Goal: Information Seeking & Learning: Learn about a topic

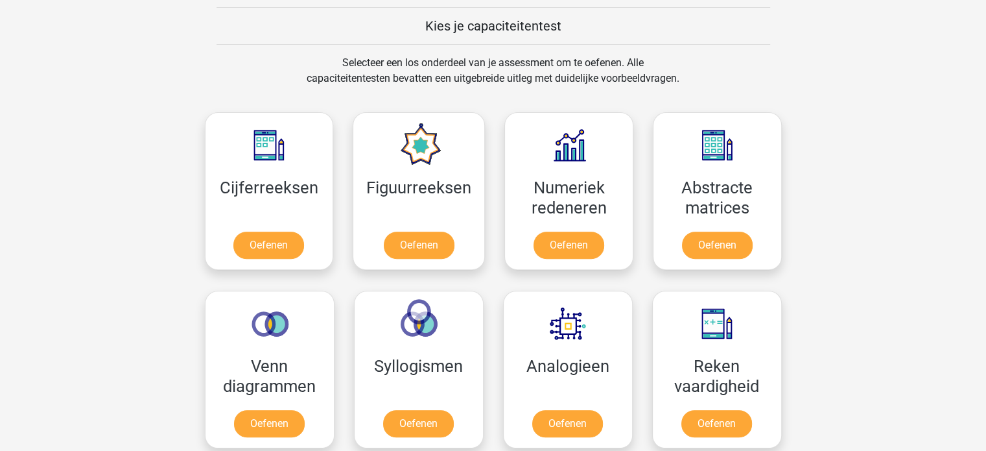
scroll to position [519, 0]
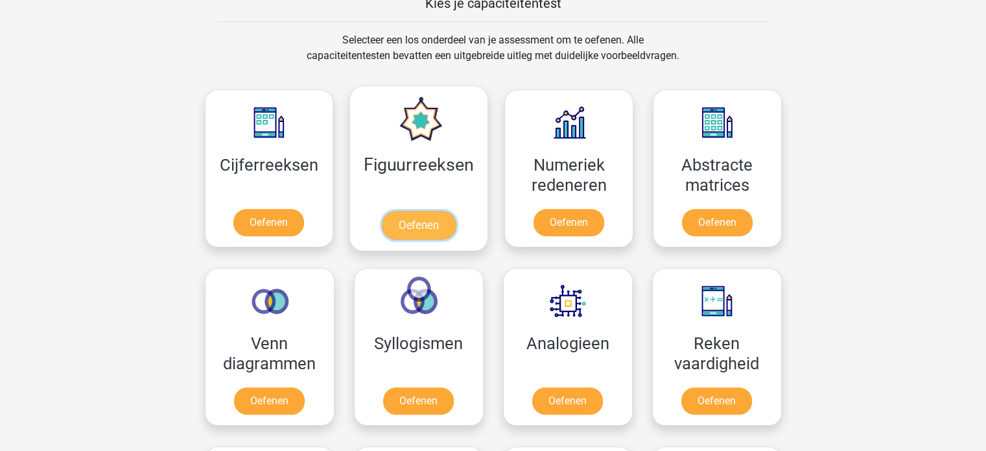
click at [426, 211] on link "Oefenen" at bounding box center [419, 225] width 74 height 29
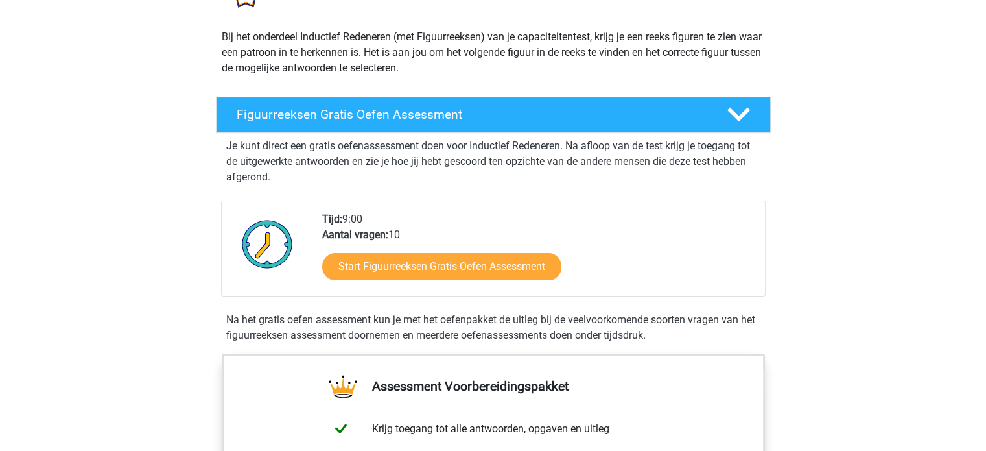
scroll to position [195, 0]
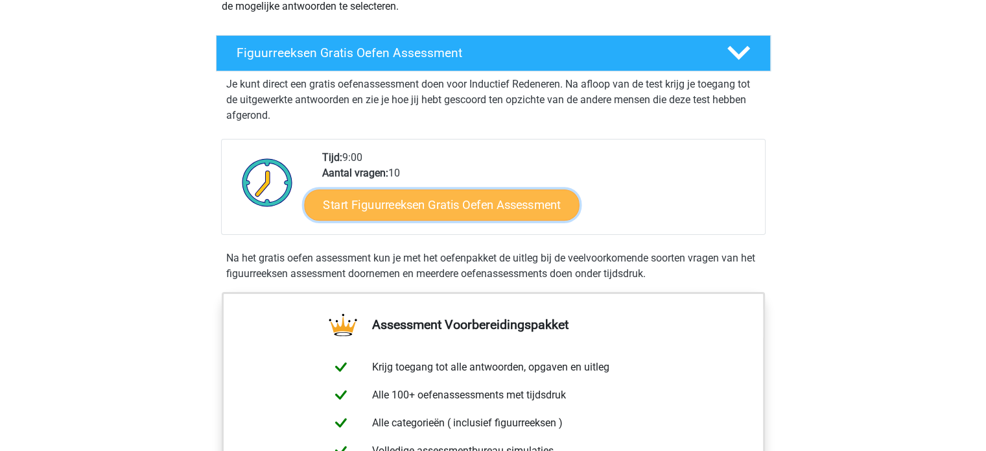
click at [466, 204] on link "Start Figuurreeksen Gratis Oefen Assessment" at bounding box center [441, 204] width 275 height 31
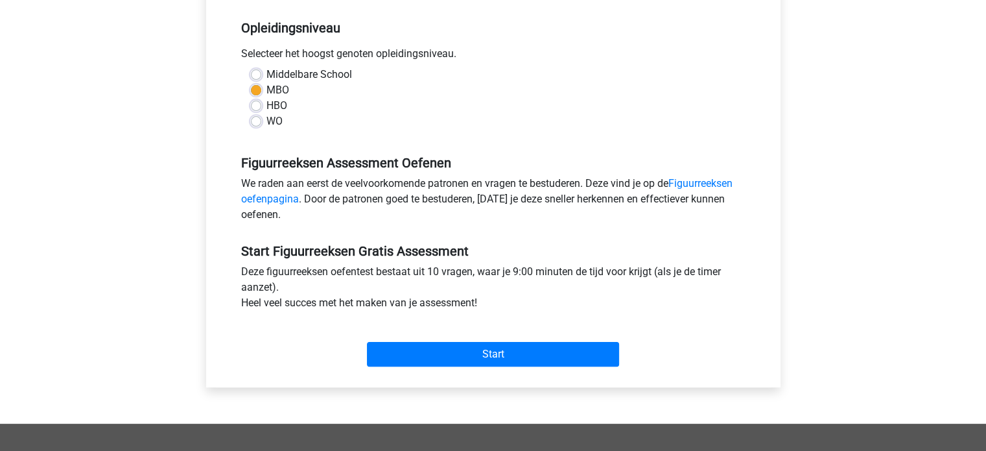
scroll to position [259, 0]
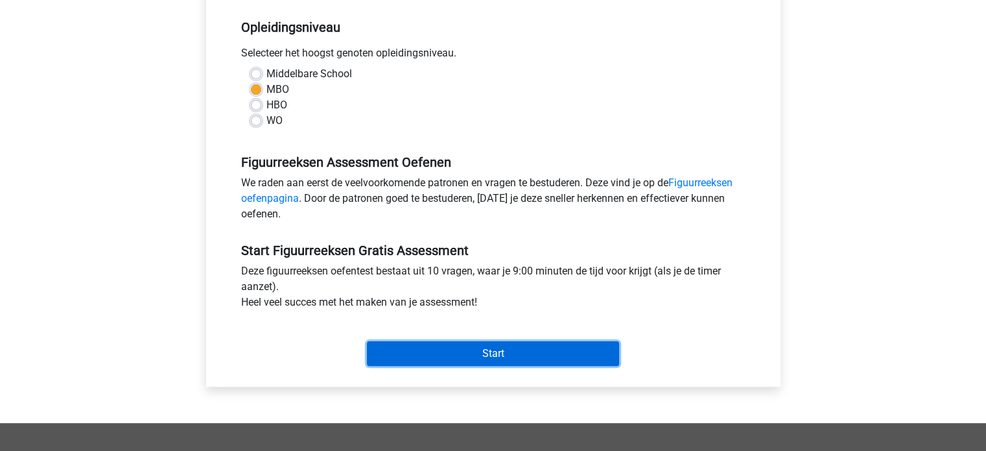
click at [514, 354] on input "Start" at bounding box center [493, 353] width 252 height 25
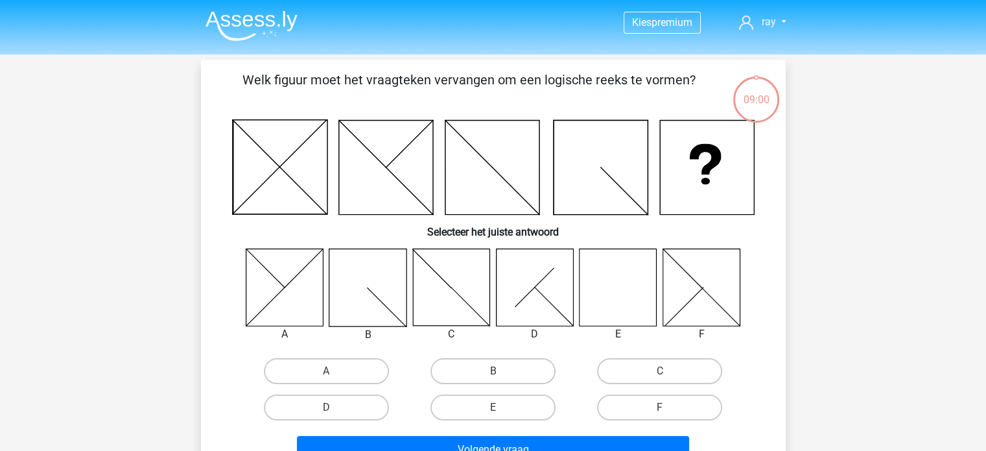
click at [627, 293] on icon at bounding box center [618, 286] width 77 height 77
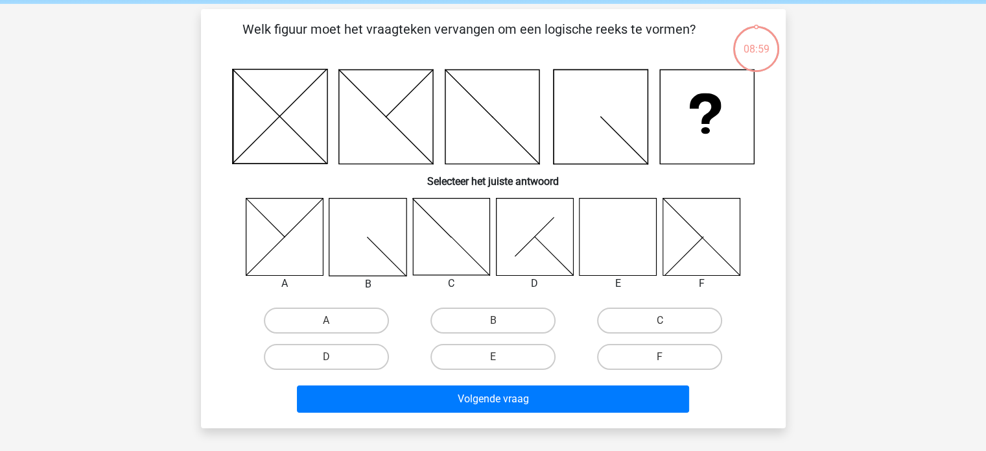
scroll to position [65, 0]
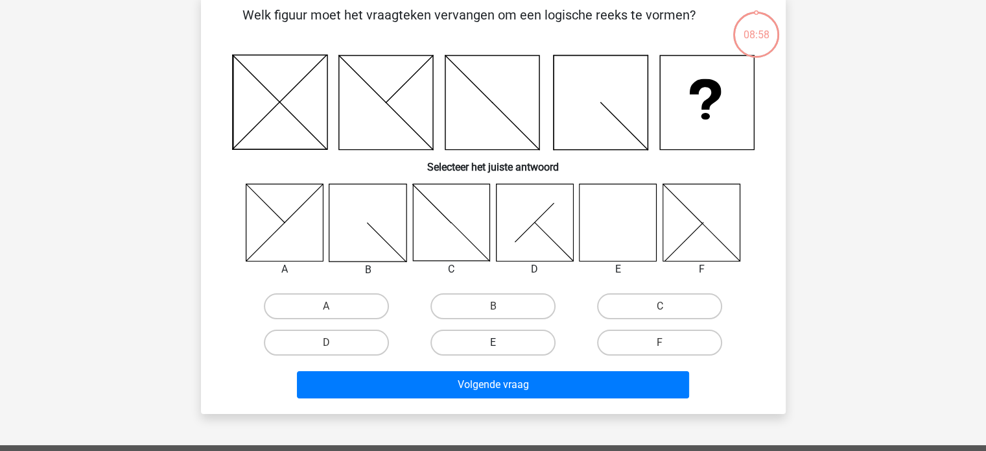
click at [494, 333] on label "E" at bounding box center [493, 342] width 125 height 26
click at [494, 342] on input "E" at bounding box center [497, 346] width 8 height 8
radio input "true"
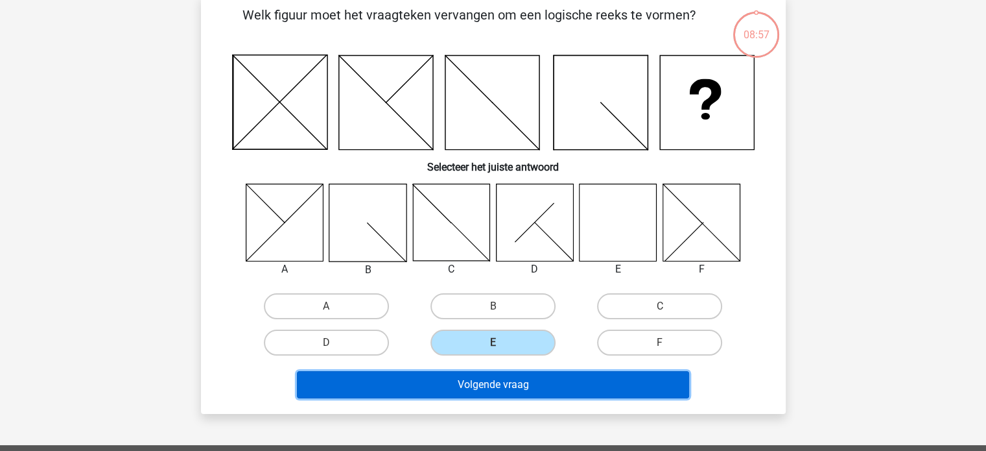
click at [511, 376] on button "Volgende vraag" at bounding box center [493, 384] width 392 height 27
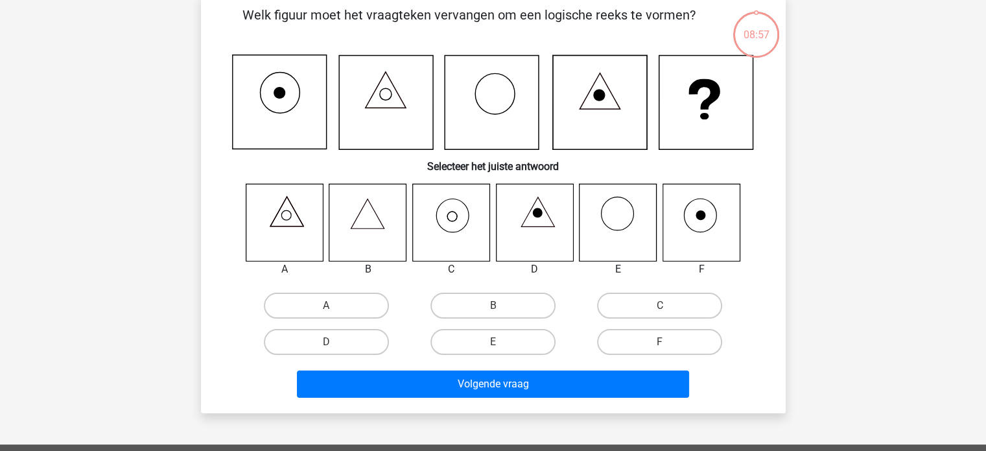
scroll to position [60, 0]
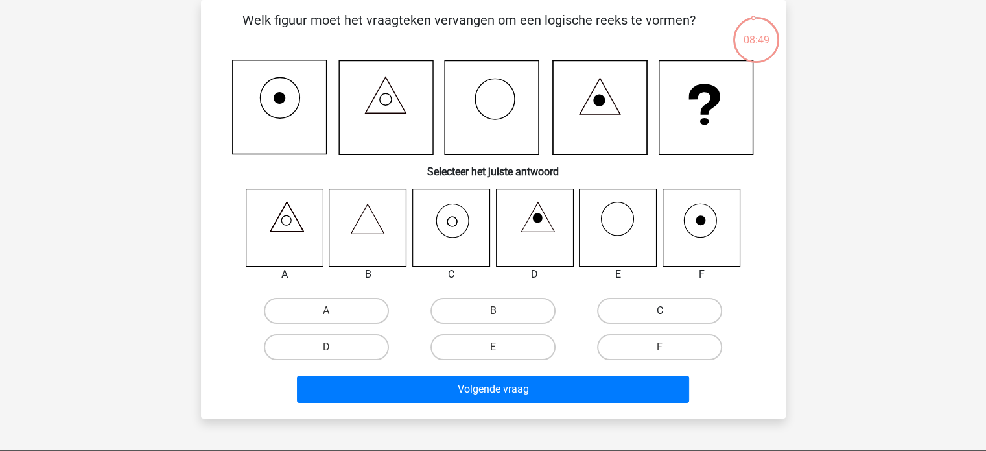
click at [645, 308] on label "C" at bounding box center [659, 311] width 125 height 26
click at [660, 311] on input "C" at bounding box center [664, 315] width 8 height 8
radio input "true"
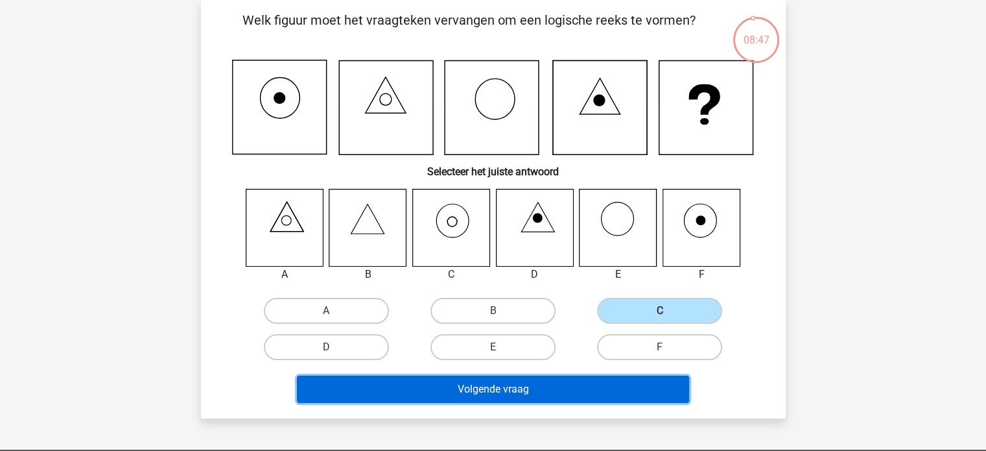
click at [534, 380] on button "Volgende vraag" at bounding box center [493, 388] width 392 height 27
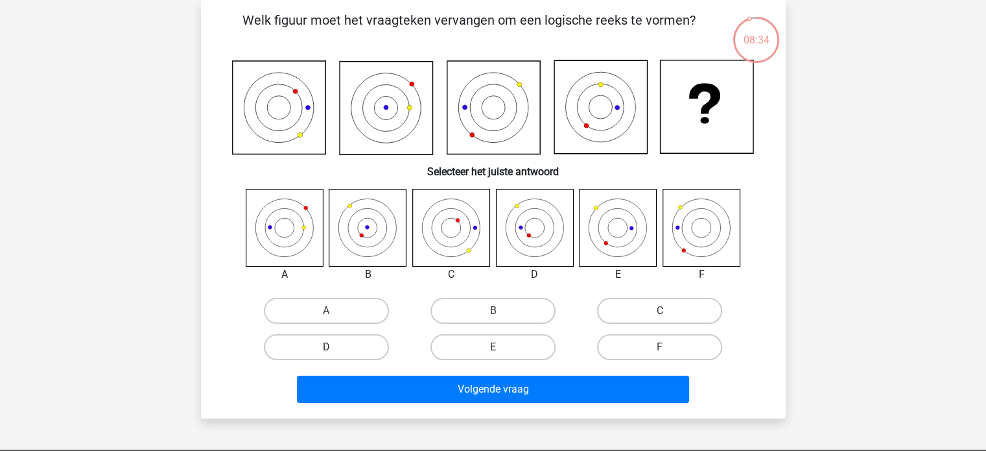
click at [381, 345] on label "D" at bounding box center [326, 347] width 125 height 26
click at [335, 347] on input "D" at bounding box center [330, 351] width 8 height 8
radio input "true"
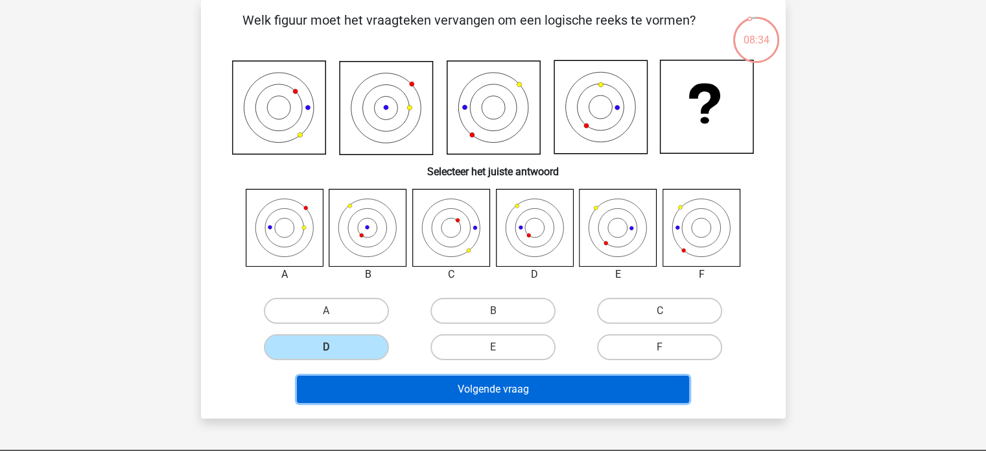
click at [499, 383] on button "Volgende vraag" at bounding box center [493, 388] width 392 height 27
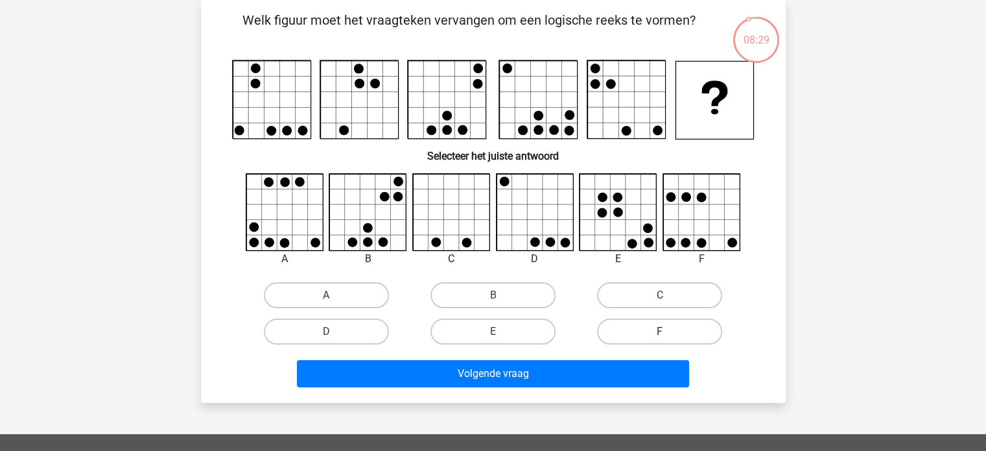
click at [670, 321] on label "F" at bounding box center [659, 331] width 125 height 26
click at [669, 331] on input "F" at bounding box center [664, 335] width 8 height 8
radio input "true"
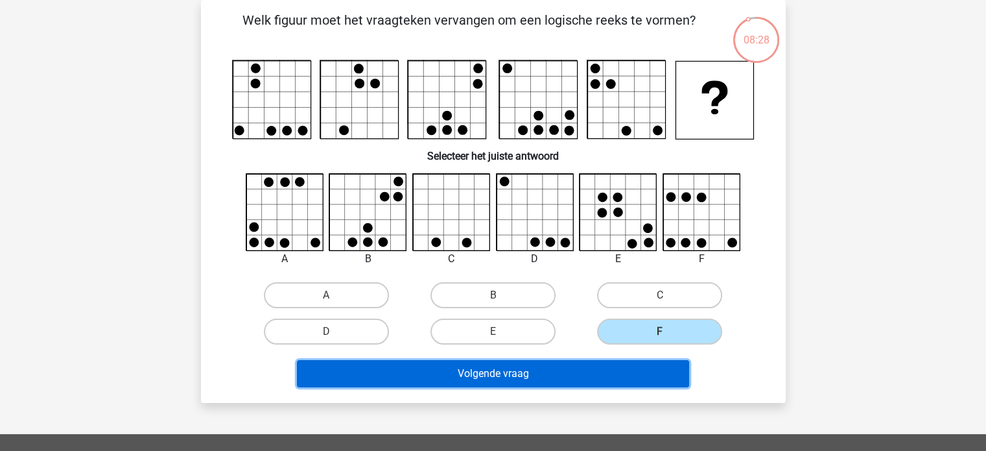
click at [580, 370] on button "Volgende vraag" at bounding box center [493, 373] width 392 height 27
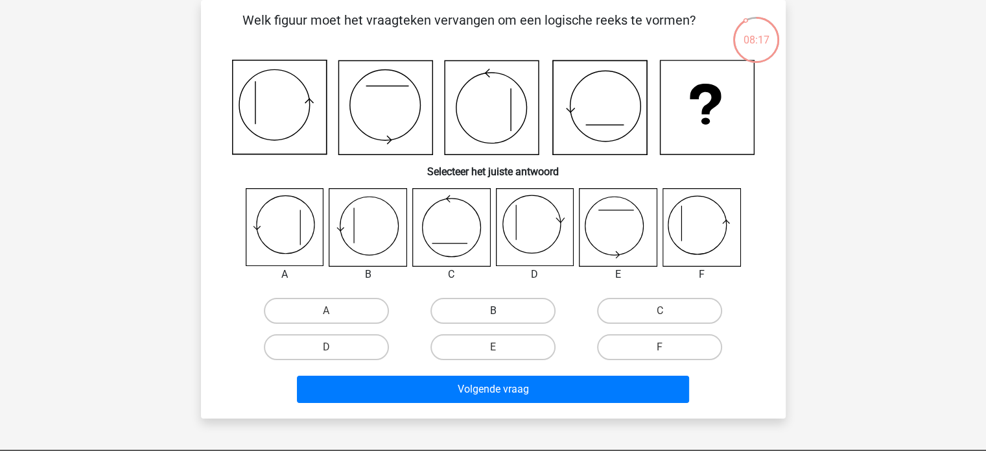
click at [493, 307] on label "B" at bounding box center [493, 311] width 125 height 26
click at [493, 311] on input "B" at bounding box center [497, 315] width 8 height 8
radio input "true"
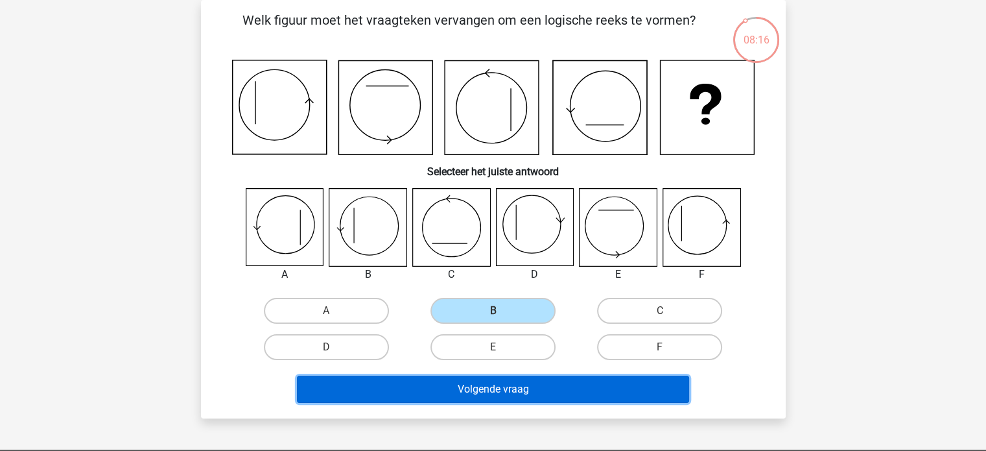
click at [493, 388] on button "Volgende vraag" at bounding box center [493, 388] width 392 height 27
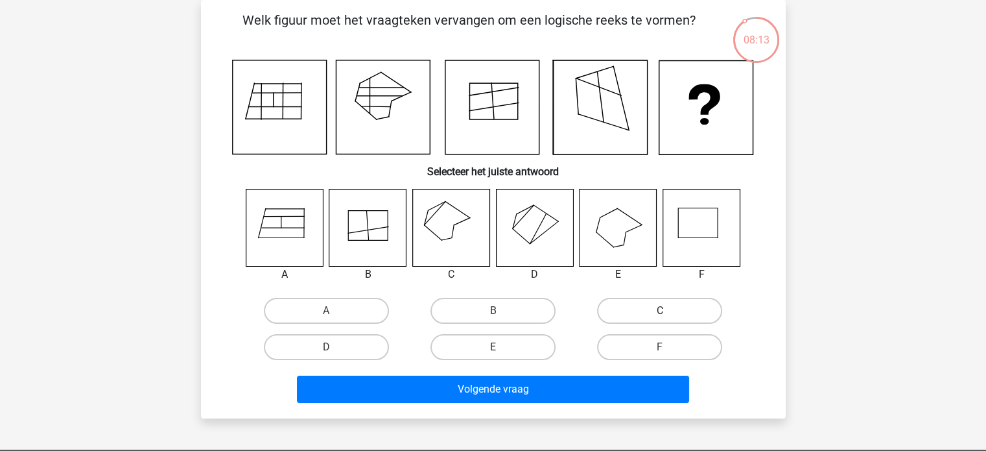
click at [641, 313] on label "C" at bounding box center [659, 311] width 125 height 26
click at [660, 313] on input "C" at bounding box center [664, 315] width 8 height 8
radio input "true"
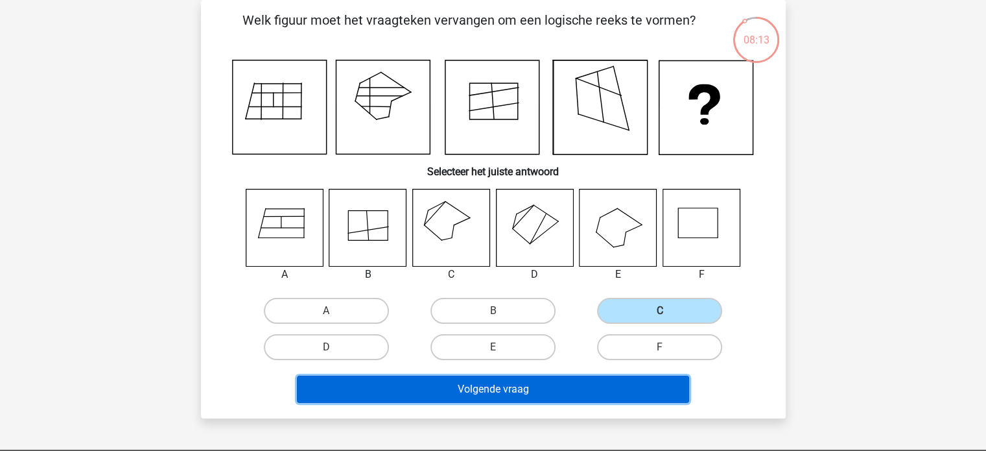
click at [587, 376] on button "Volgende vraag" at bounding box center [493, 388] width 392 height 27
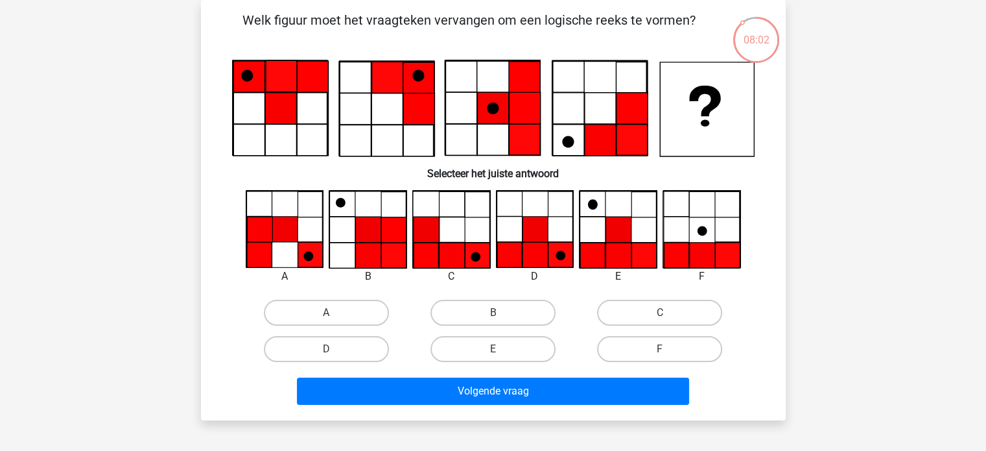
click at [396, 350] on div "D" at bounding box center [326, 349] width 156 height 26
click at [366, 346] on label "D" at bounding box center [326, 349] width 125 height 26
click at [335, 349] on input "D" at bounding box center [330, 353] width 8 height 8
radio input "true"
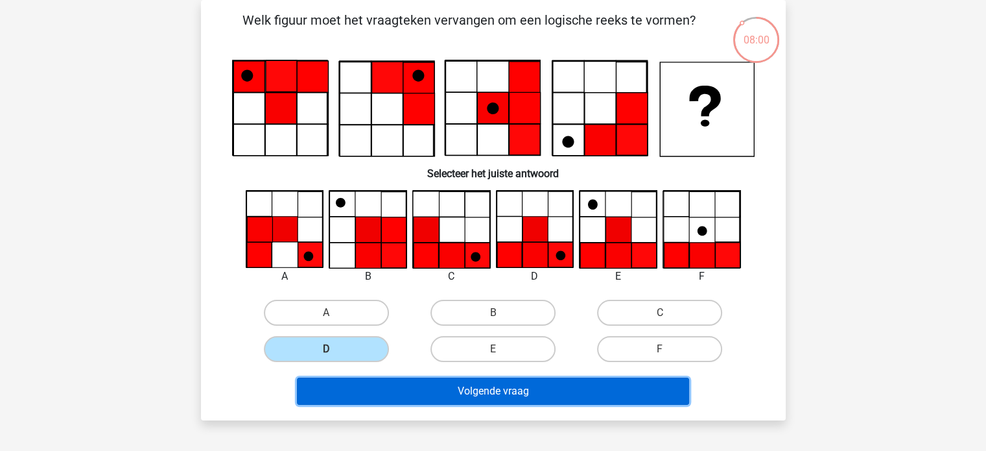
click at [494, 386] on button "Volgende vraag" at bounding box center [493, 390] width 392 height 27
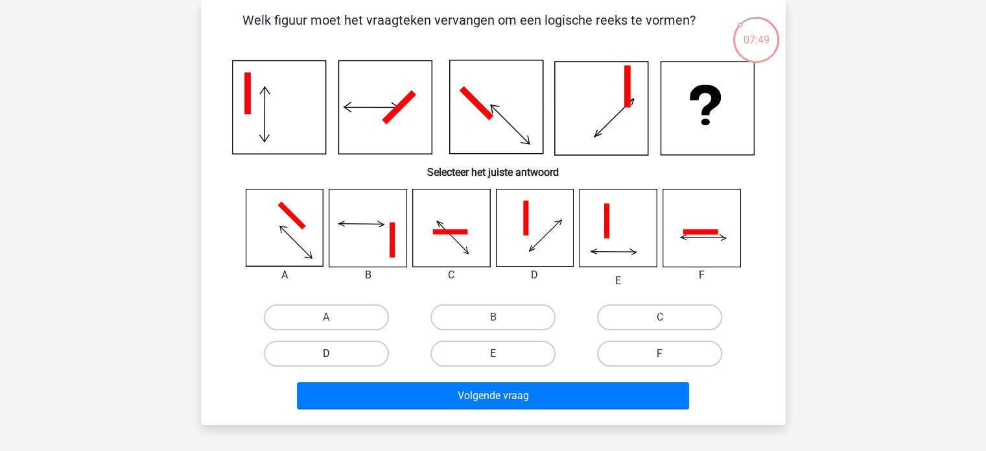
click at [365, 351] on label "D" at bounding box center [326, 353] width 125 height 26
click at [335, 353] on input "D" at bounding box center [330, 357] width 8 height 8
radio input "true"
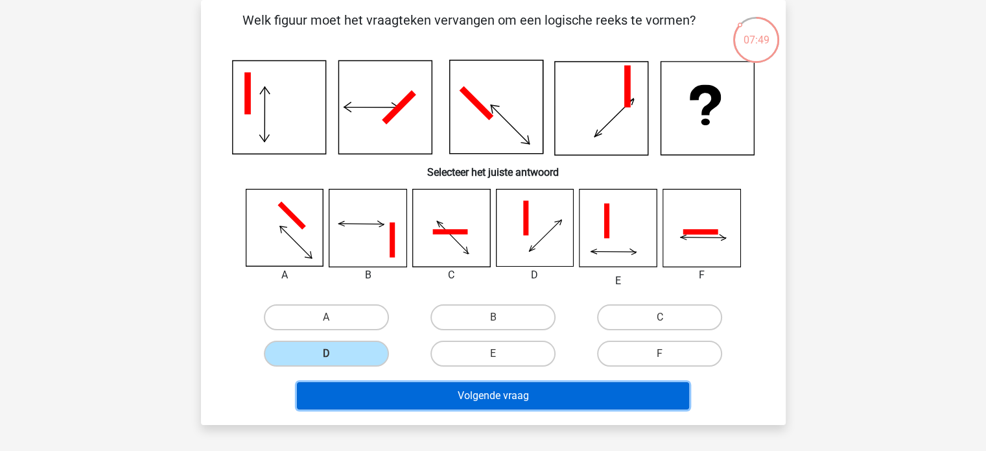
click at [459, 401] on button "Volgende vraag" at bounding box center [493, 395] width 392 height 27
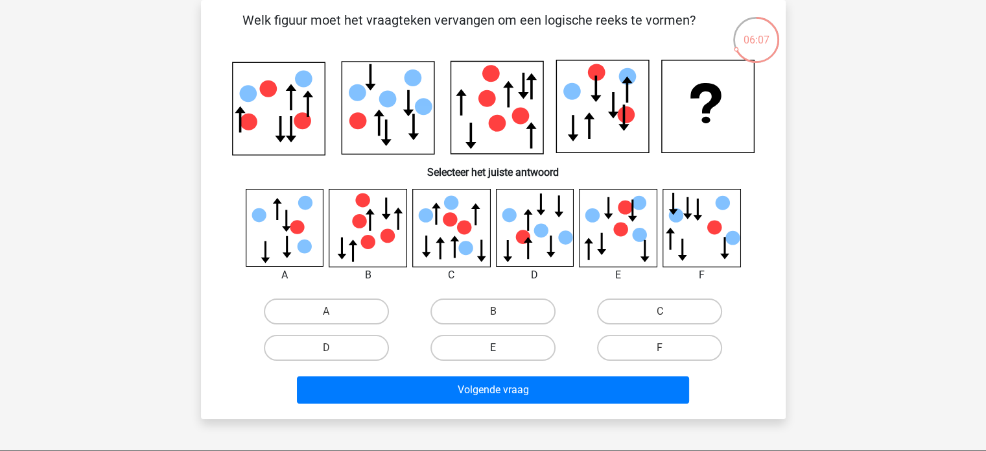
click at [529, 339] on label "E" at bounding box center [493, 348] width 125 height 26
click at [501, 348] on input "E" at bounding box center [497, 352] width 8 height 8
radio input "true"
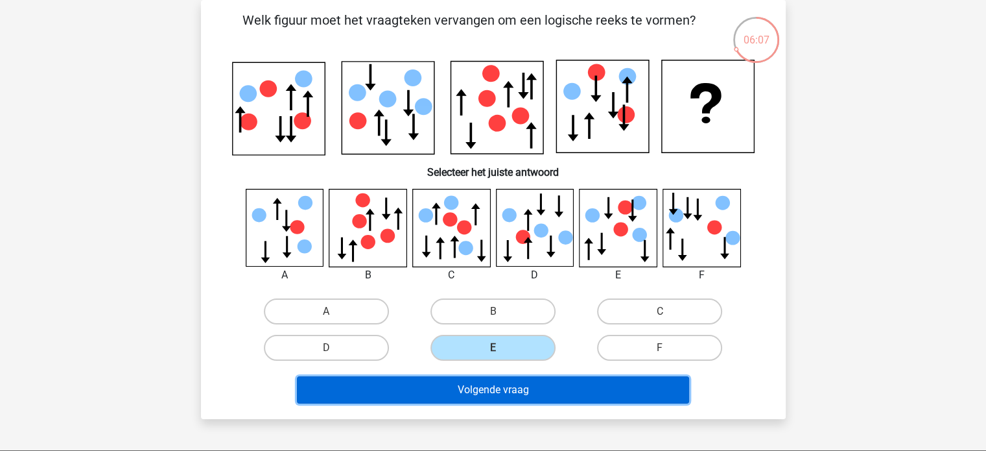
click at [502, 391] on button "Volgende vraag" at bounding box center [493, 389] width 392 height 27
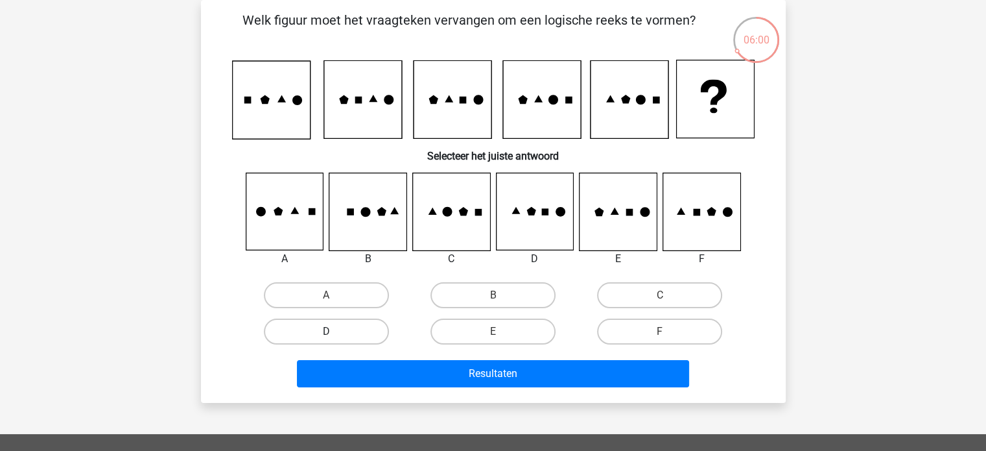
click at [340, 326] on label "D" at bounding box center [326, 331] width 125 height 26
click at [335, 331] on input "D" at bounding box center [330, 335] width 8 height 8
radio input "true"
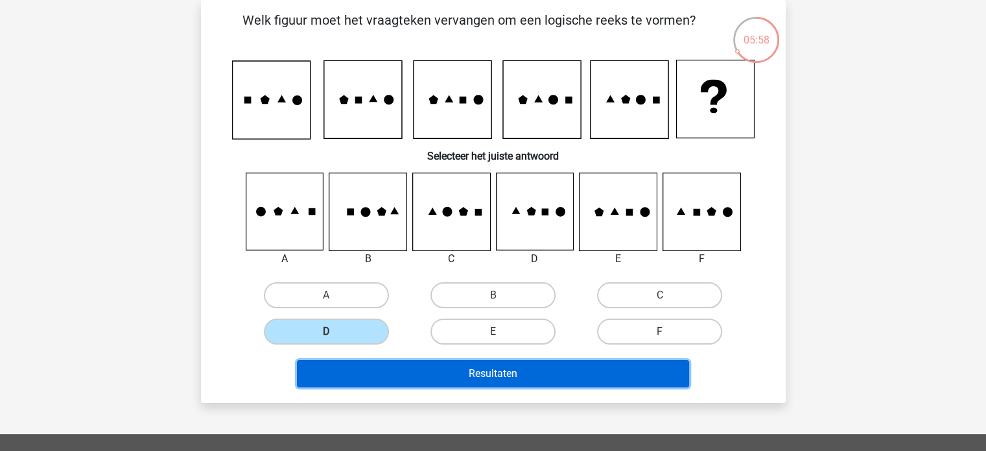
click at [485, 366] on button "Resultaten" at bounding box center [493, 373] width 392 height 27
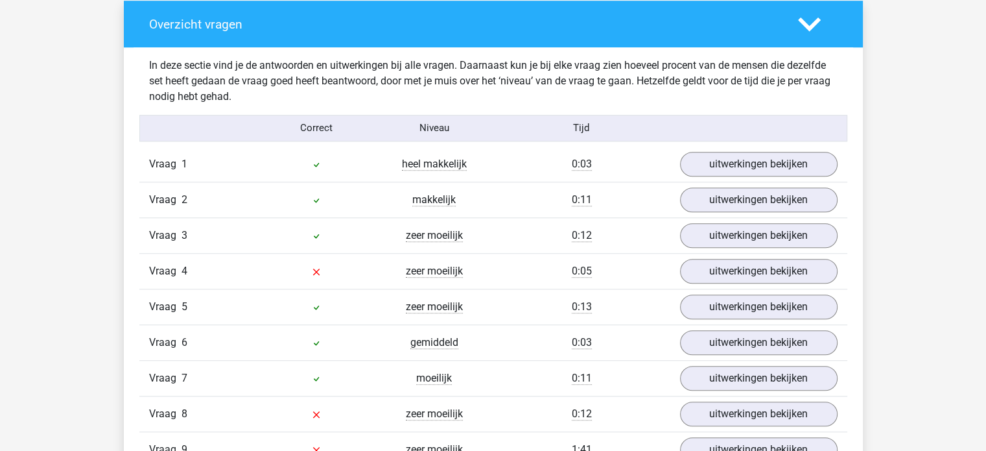
scroll to position [1102, 0]
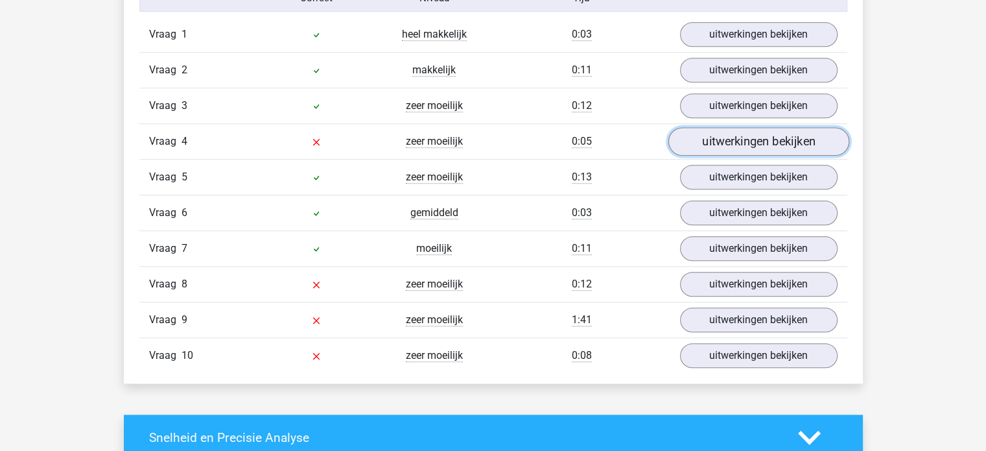
click at [733, 137] on link "uitwerkingen bekijken" at bounding box center [758, 141] width 181 height 29
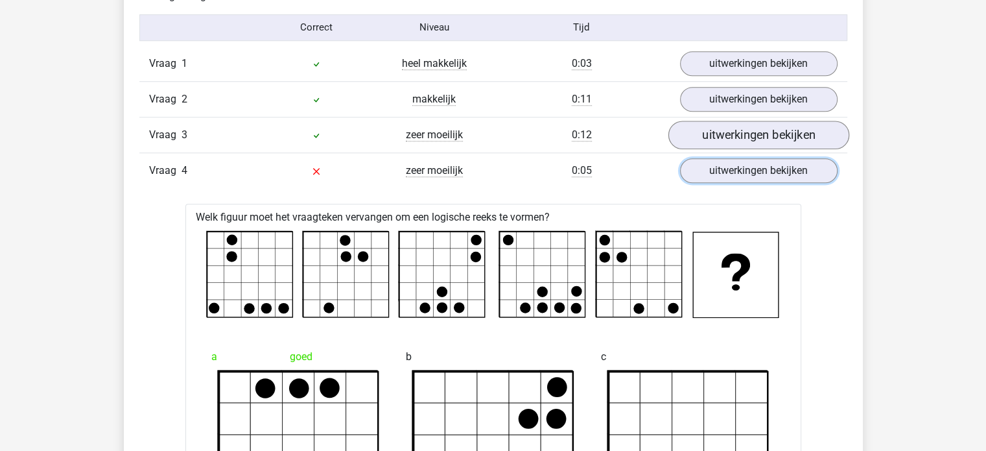
scroll to position [1037, 0]
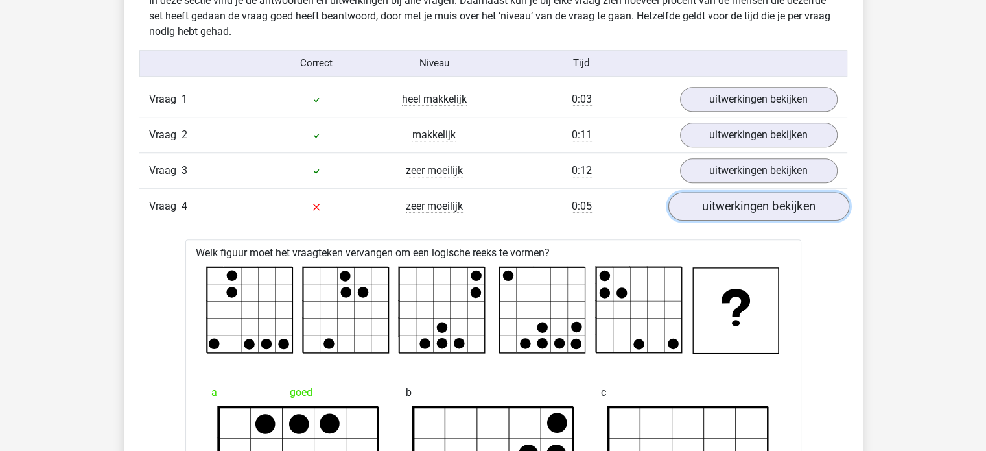
click at [768, 204] on link "uitwerkingen bekijken" at bounding box center [758, 206] width 181 height 29
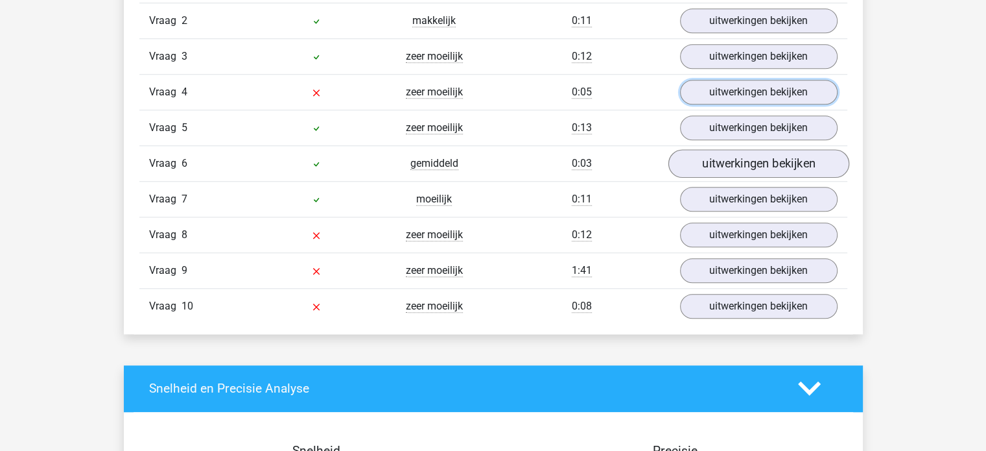
scroll to position [1167, 0]
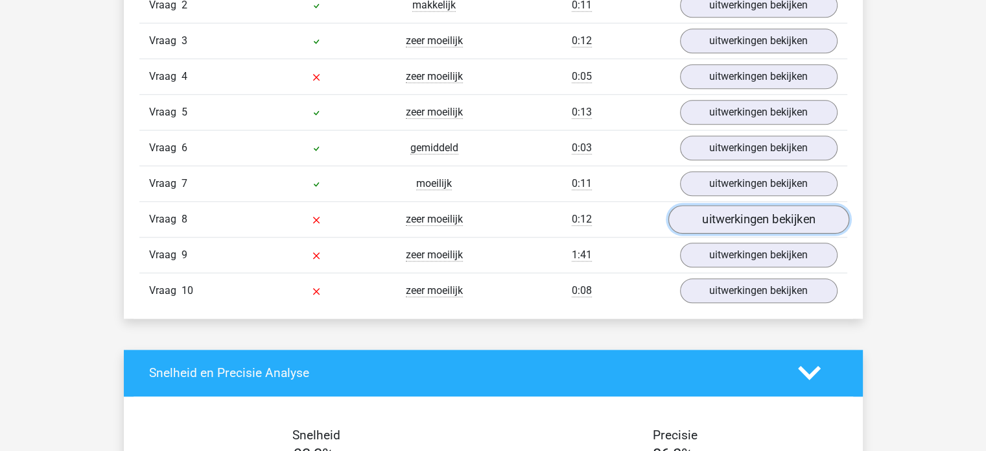
click at [733, 216] on link "uitwerkingen bekijken" at bounding box center [758, 219] width 181 height 29
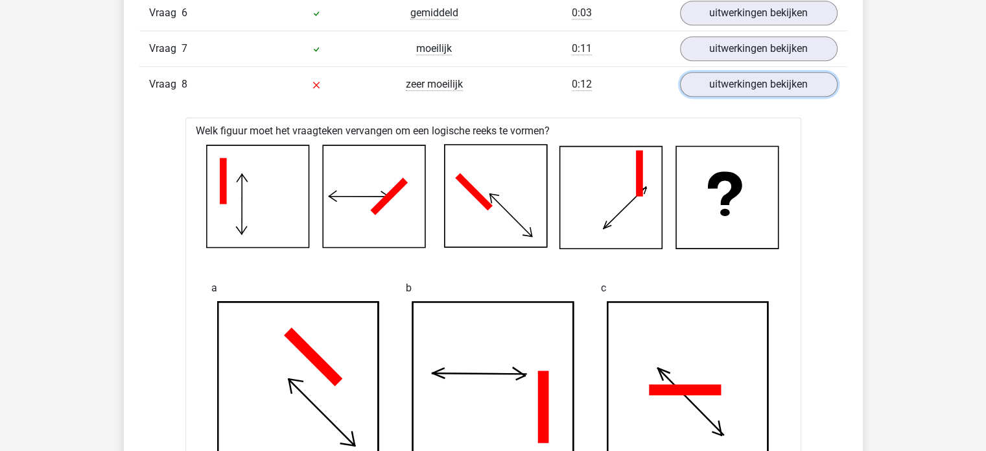
scroll to position [1297, 0]
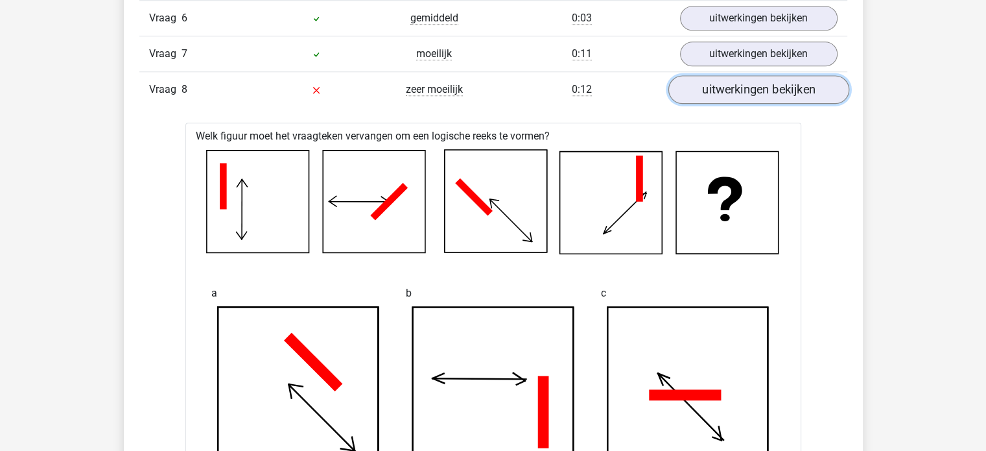
click at [755, 95] on link "uitwerkingen bekijken" at bounding box center [758, 89] width 181 height 29
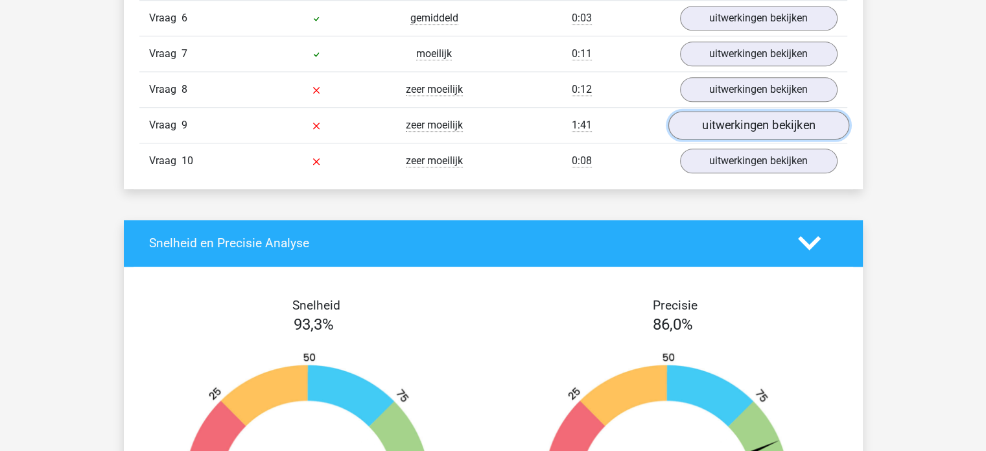
click at [739, 127] on link "uitwerkingen bekijken" at bounding box center [758, 125] width 181 height 29
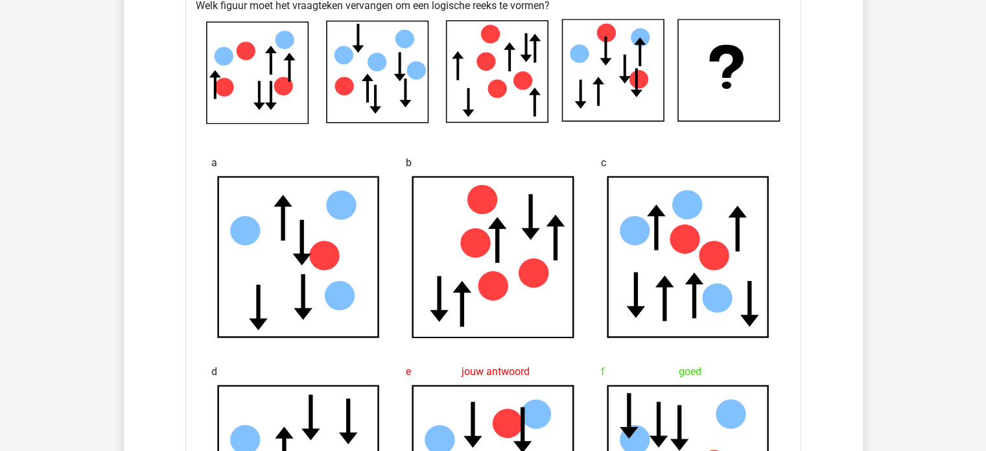
scroll to position [1362, 0]
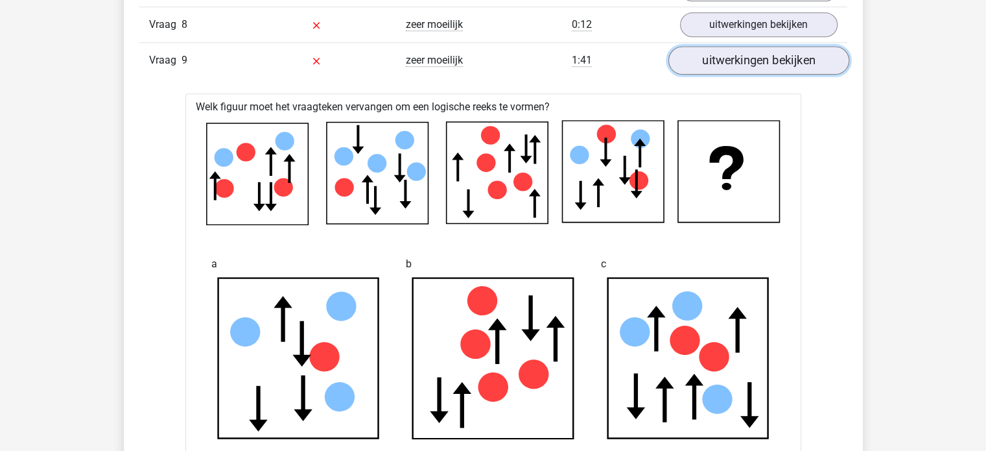
click at [750, 67] on link "uitwerkingen bekijken" at bounding box center [758, 60] width 181 height 29
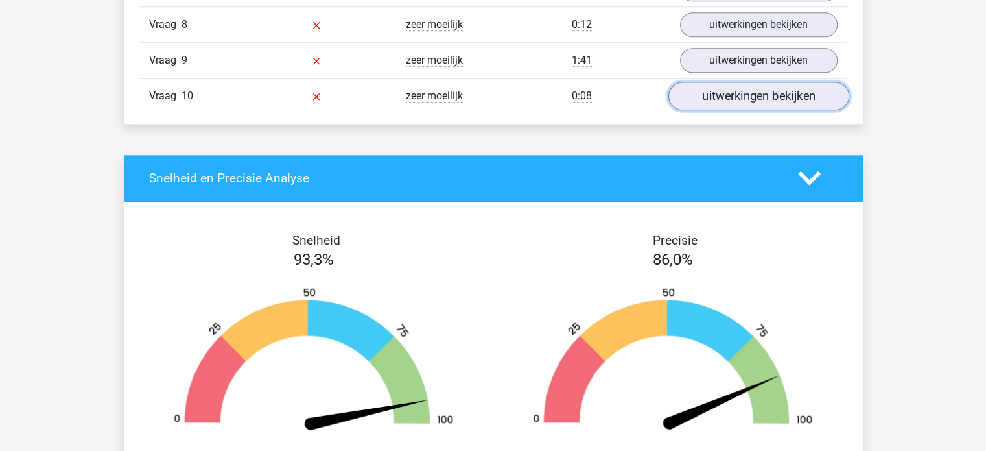
click at [768, 93] on link "uitwerkingen bekijken" at bounding box center [758, 96] width 181 height 29
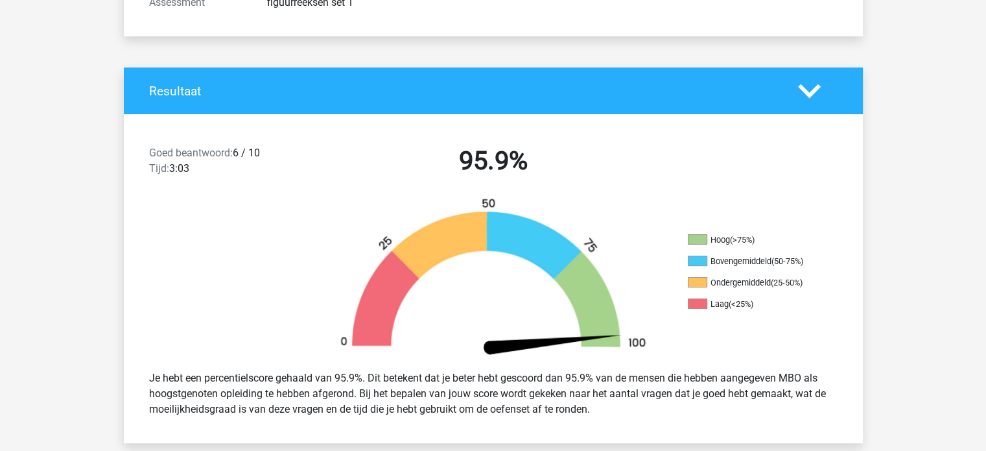
scroll to position [0, 0]
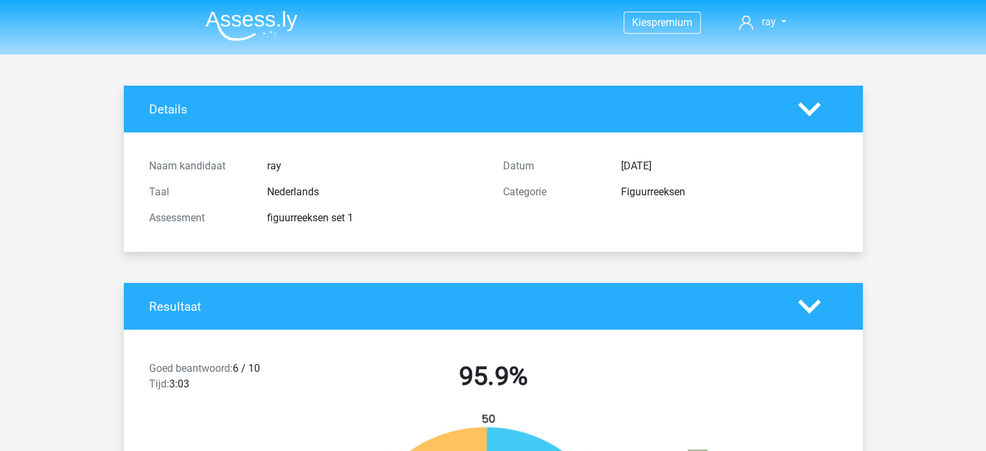
click at [285, 19] on img at bounding box center [252, 25] width 92 height 30
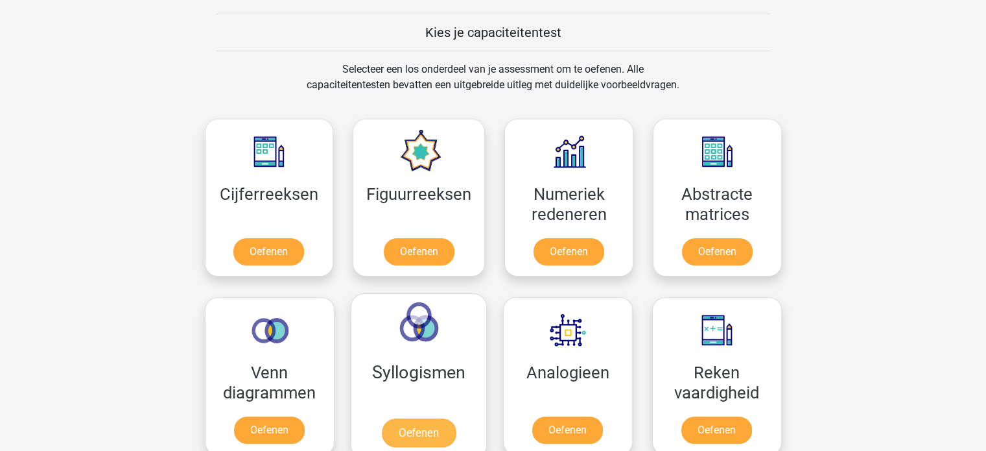
scroll to position [519, 0]
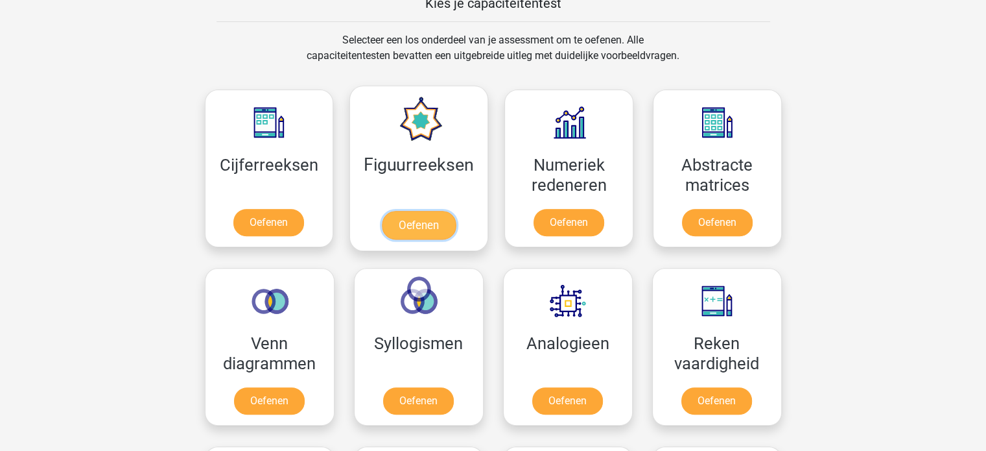
click at [427, 227] on link "Oefenen" at bounding box center [419, 225] width 74 height 29
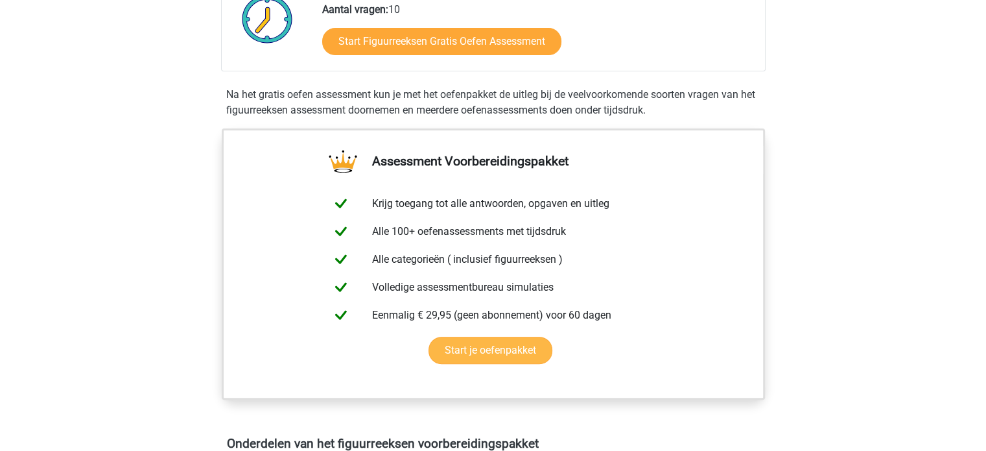
scroll to position [519, 0]
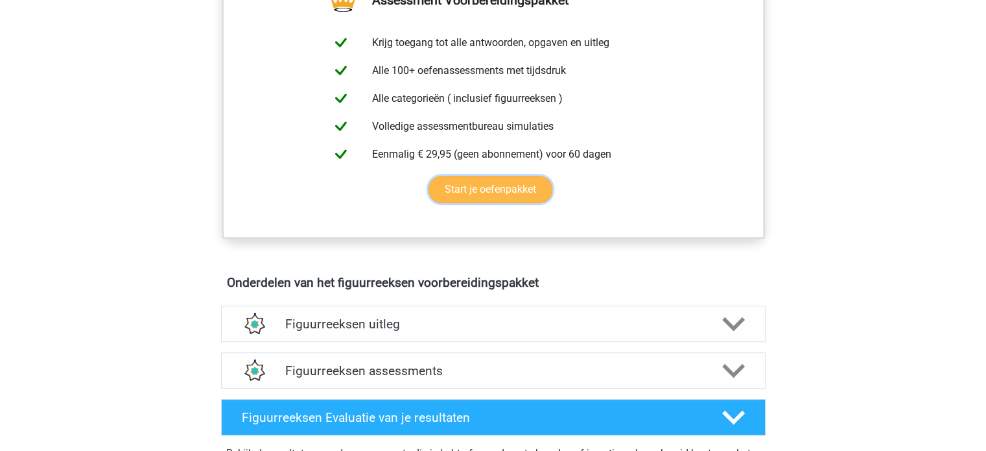
click at [503, 187] on link "Start je oefenpakket" at bounding box center [491, 189] width 124 height 27
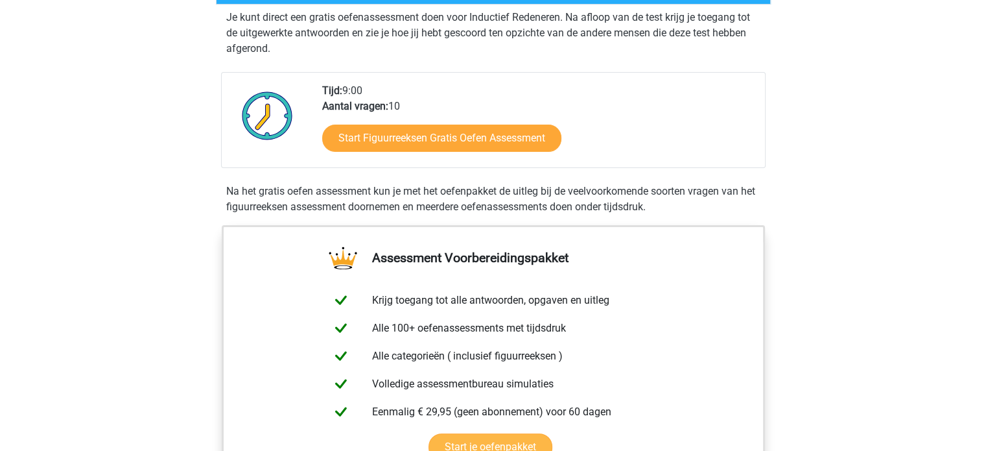
scroll to position [259, 0]
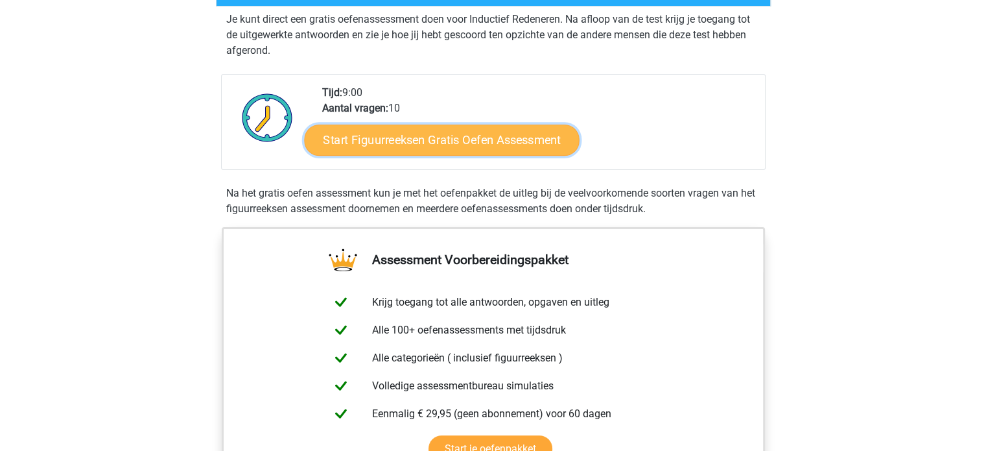
click at [480, 134] on link "Start Figuurreeksen Gratis Oefen Assessment" at bounding box center [441, 139] width 275 height 31
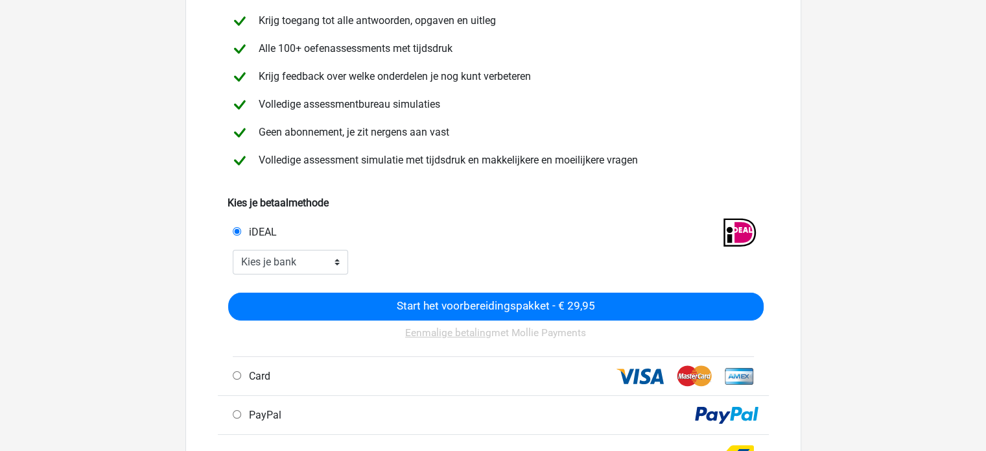
scroll to position [130, 0]
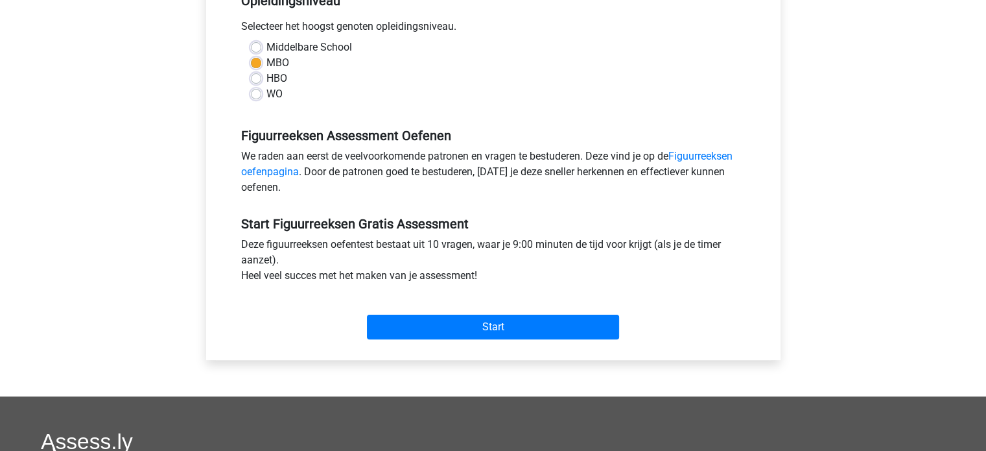
scroll to position [324, 0]
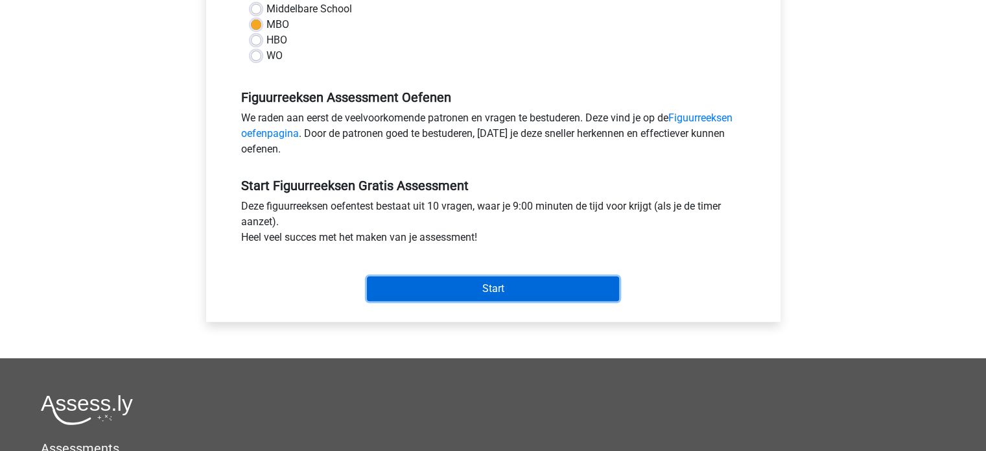
click at [532, 297] on input "Start" at bounding box center [493, 288] width 252 height 25
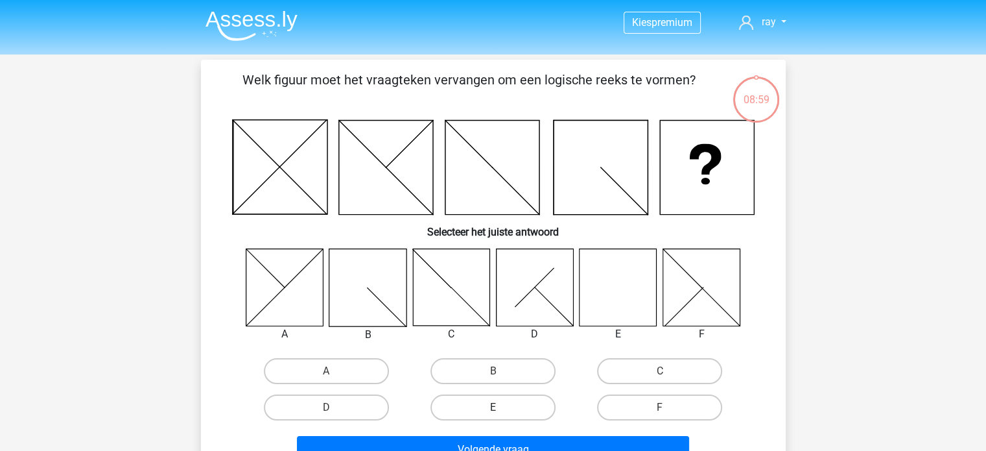
click at [516, 403] on label "E" at bounding box center [493, 407] width 125 height 26
click at [501, 407] on input "E" at bounding box center [497, 411] width 8 height 8
radio input "true"
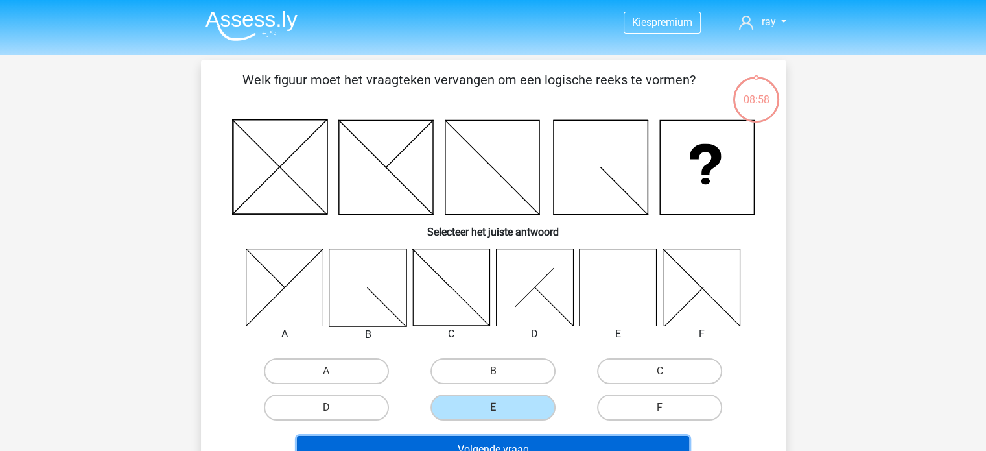
click at [541, 444] on button "Volgende vraag" at bounding box center [493, 449] width 392 height 27
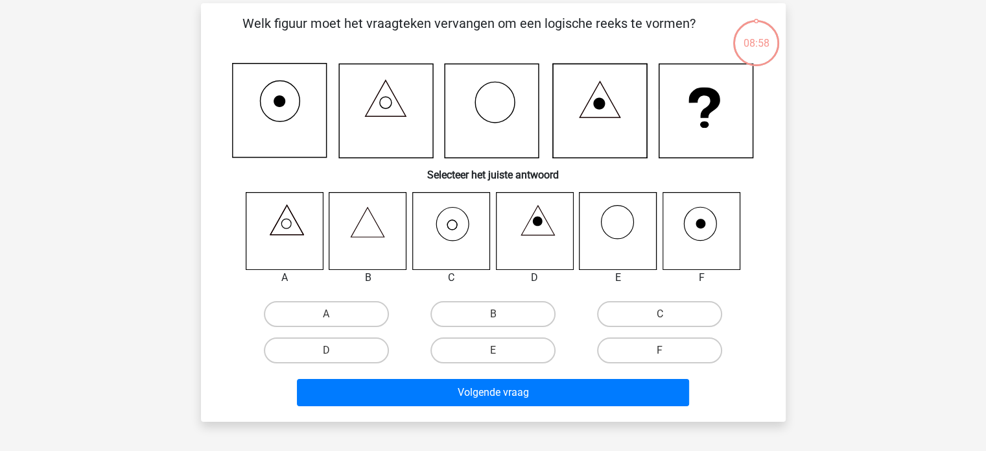
scroll to position [60, 0]
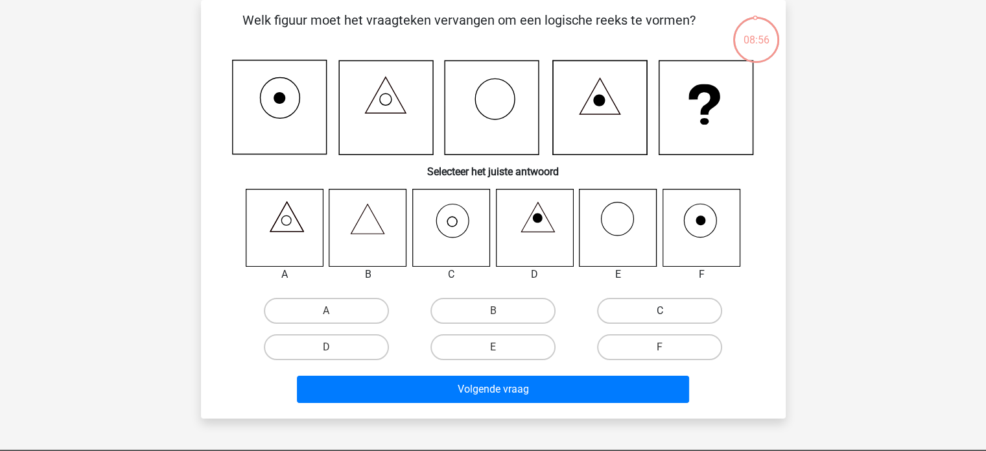
click at [630, 313] on label "C" at bounding box center [659, 311] width 125 height 26
click at [660, 313] on input "C" at bounding box center [664, 315] width 8 height 8
radio input "true"
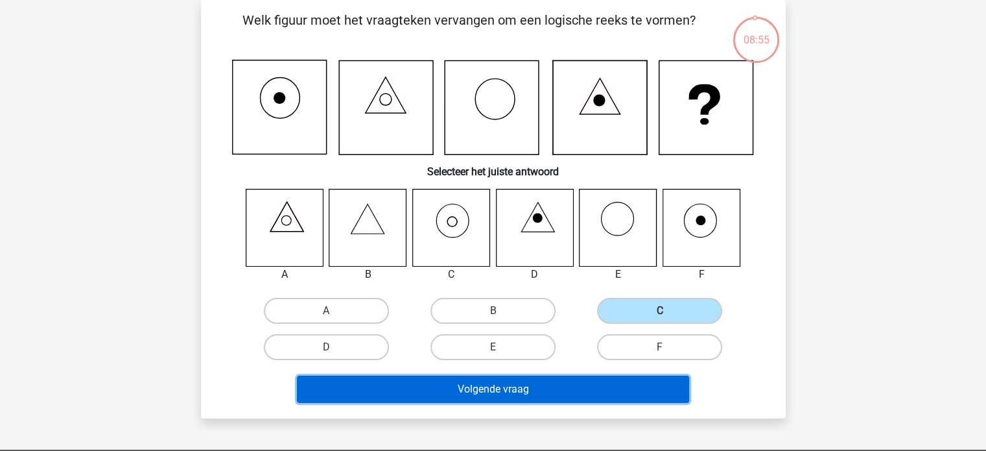
click at [558, 386] on button "Volgende vraag" at bounding box center [493, 388] width 392 height 27
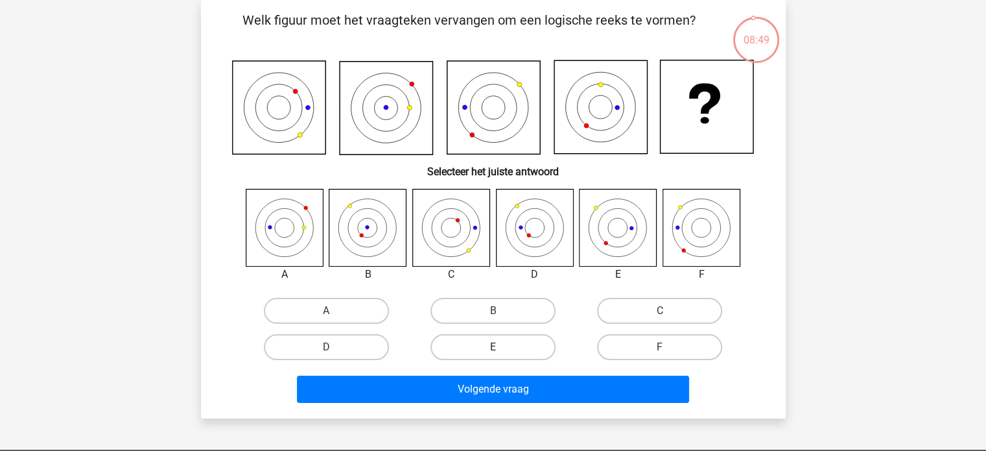
click at [518, 357] on label "E" at bounding box center [493, 347] width 125 height 26
click at [501, 355] on input "E" at bounding box center [497, 351] width 8 height 8
radio input "true"
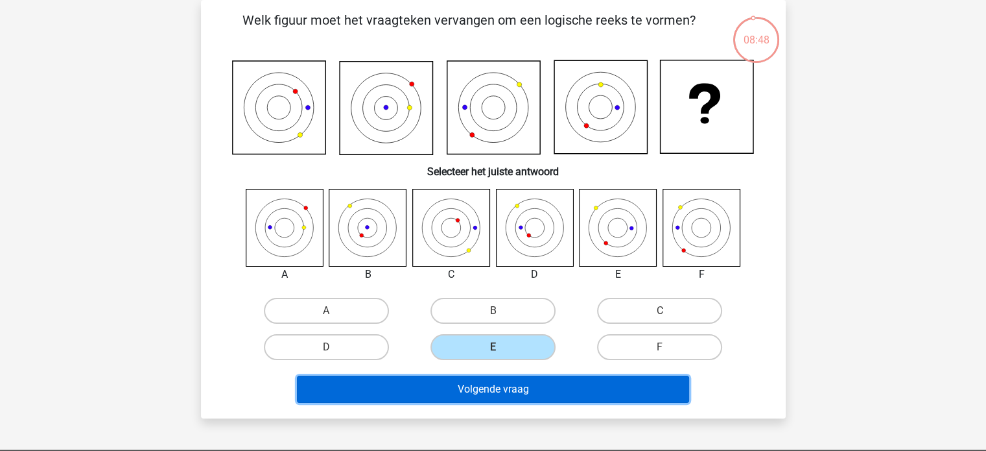
click at [520, 381] on button "Volgende vraag" at bounding box center [493, 388] width 392 height 27
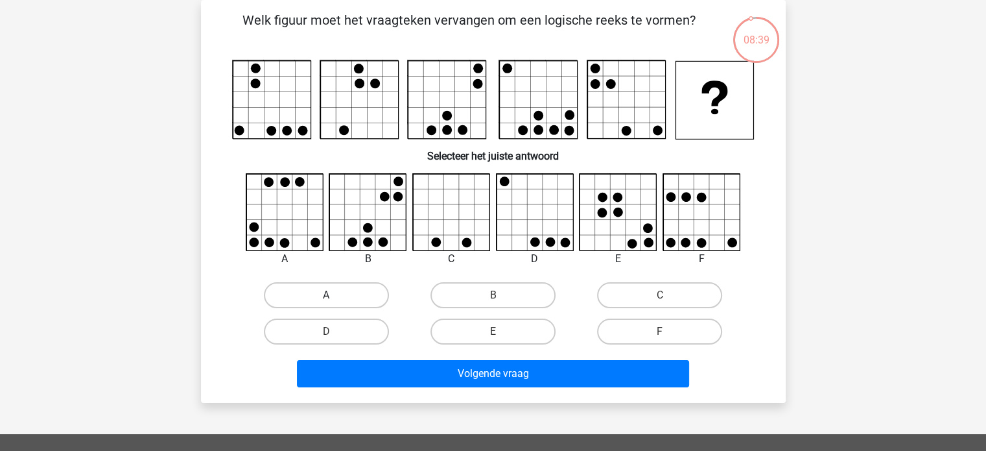
click at [364, 298] on label "A" at bounding box center [326, 295] width 125 height 26
click at [335, 298] on input "A" at bounding box center [330, 299] width 8 height 8
radio input "true"
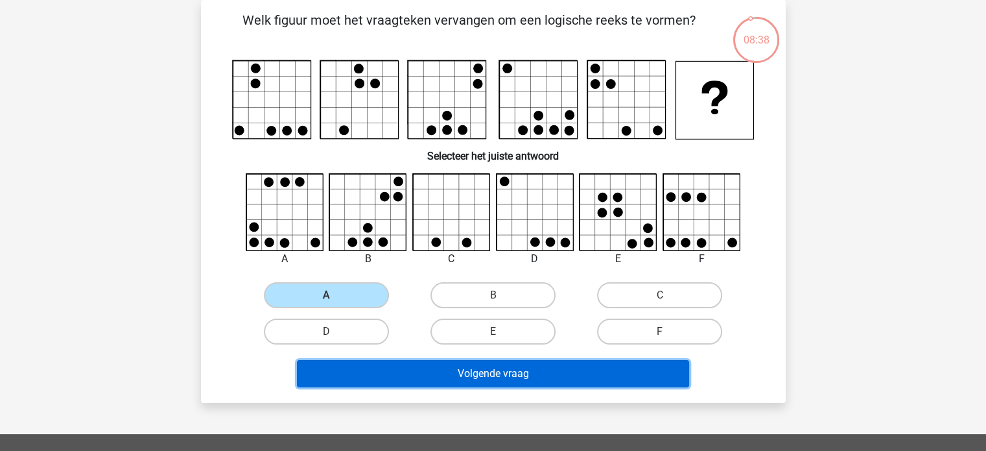
click at [489, 373] on button "Volgende vraag" at bounding box center [493, 373] width 392 height 27
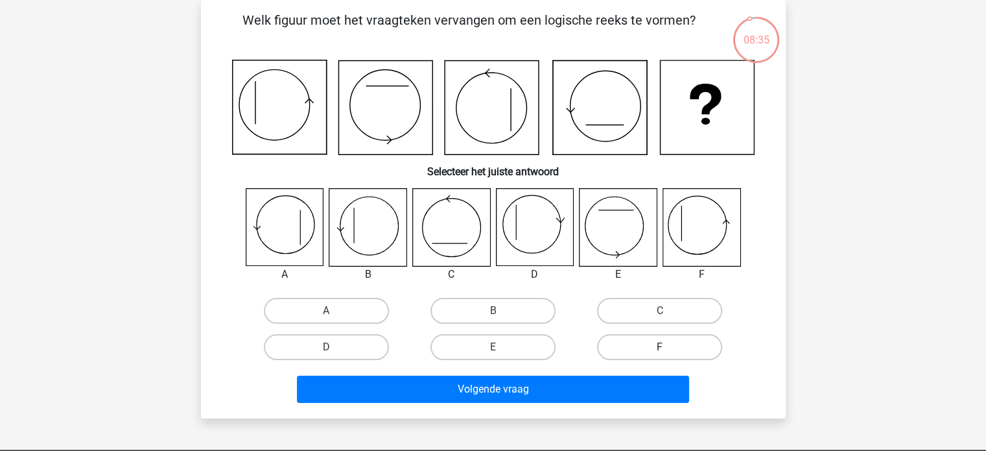
click at [633, 342] on label "F" at bounding box center [659, 347] width 125 height 26
click at [660, 347] on input "F" at bounding box center [664, 351] width 8 height 8
radio input "true"
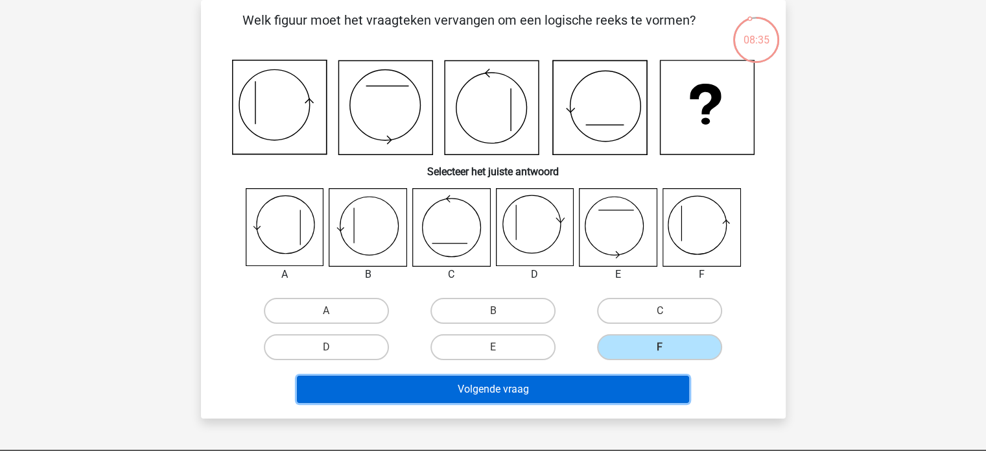
click at [545, 387] on button "Volgende vraag" at bounding box center [493, 388] width 392 height 27
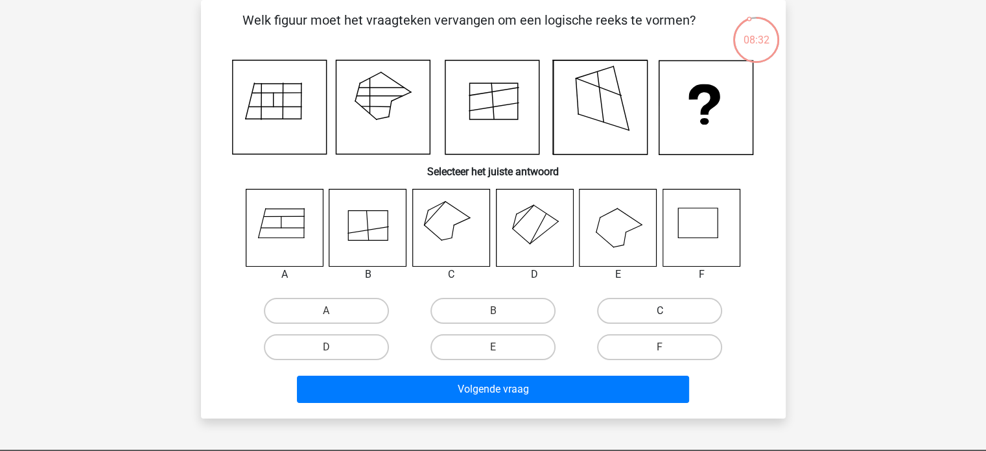
click at [638, 312] on label "C" at bounding box center [659, 311] width 125 height 26
click at [660, 312] on input "C" at bounding box center [664, 315] width 8 height 8
radio input "true"
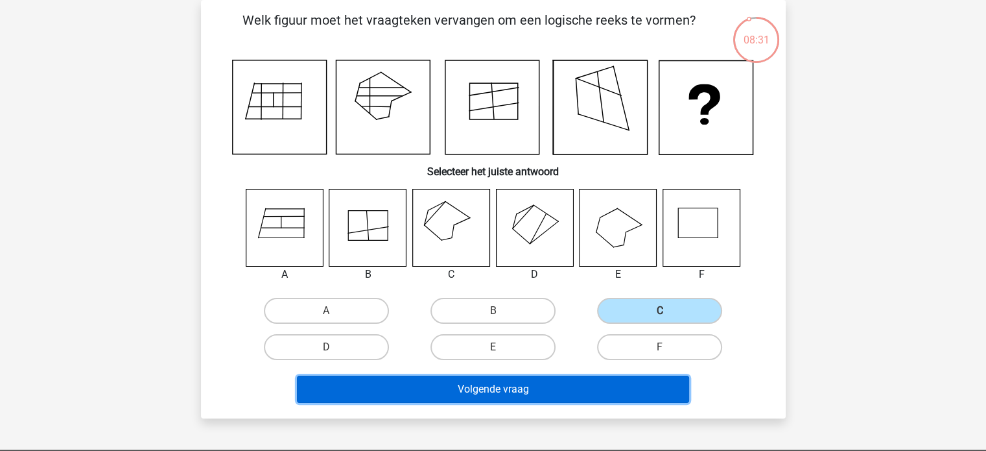
click at [527, 383] on button "Volgende vraag" at bounding box center [493, 388] width 392 height 27
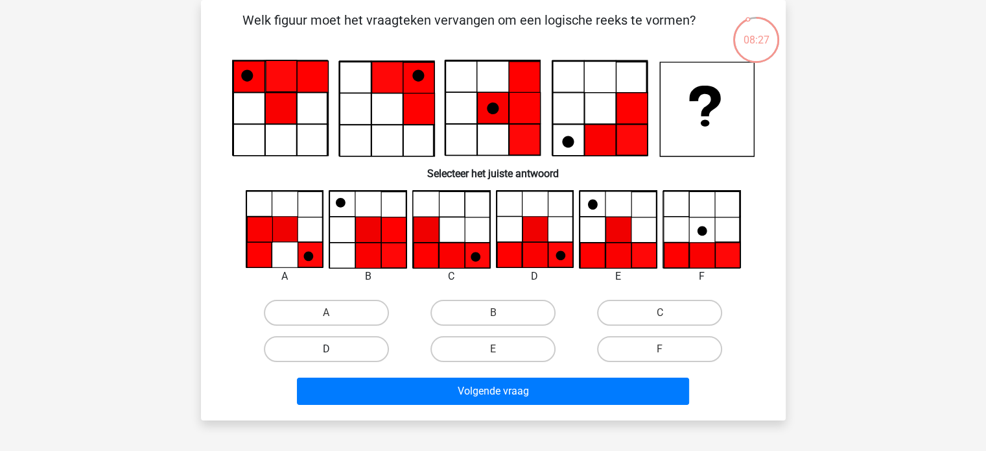
click at [350, 356] on label "D" at bounding box center [326, 349] width 125 height 26
click at [335, 356] on input "D" at bounding box center [330, 353] width 8 height 8
radio input "true"
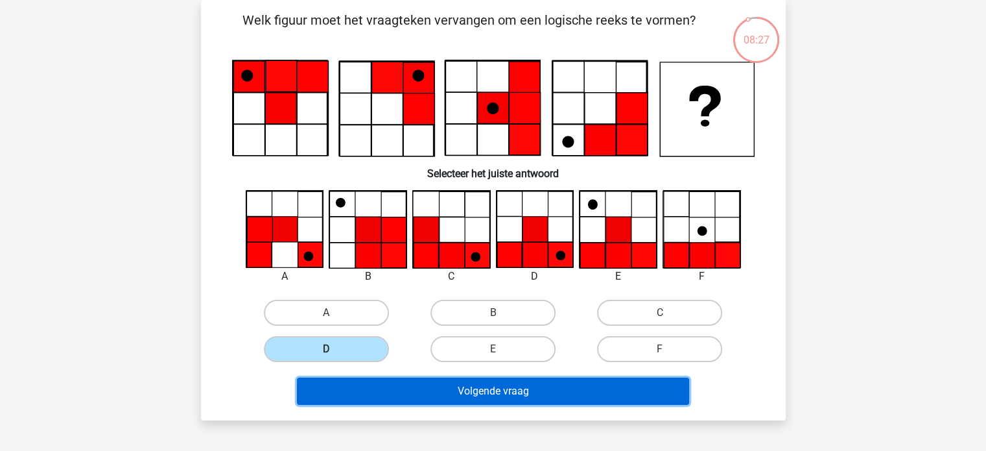
click at [433, 378] on button "Volgende vraag" at bounding box center [493, 390] width 392 height 27
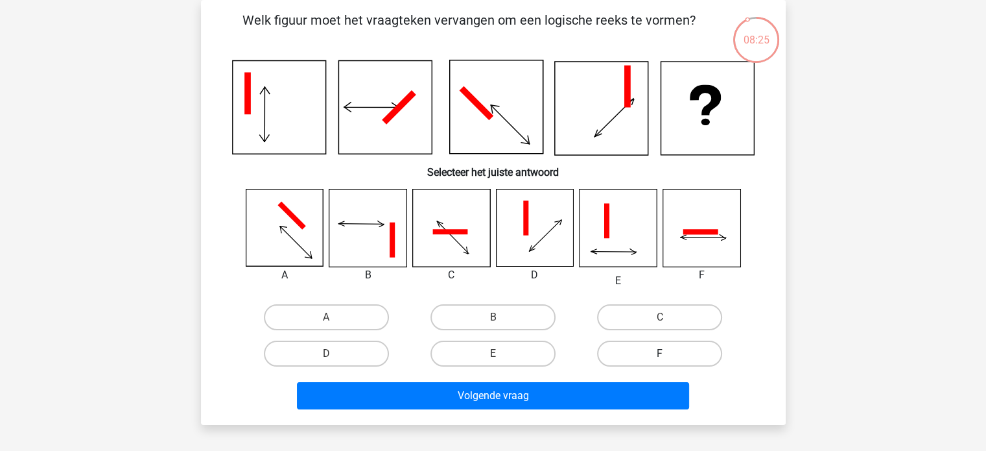
click at [635, 349] on label "F" at bounding box center [659, 353] width 125 height 26
click at [660, 353] on input "F" at bounding box center [664, 357] width 8 height 8
radio input "true"
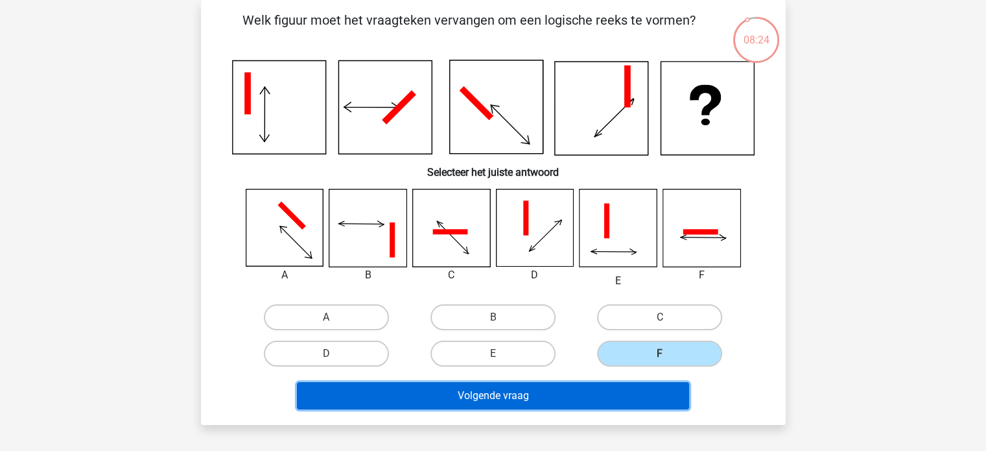
click at [591, 393] on button "Volgende vraag" at bounding box center [493, 395] width 392 height 27
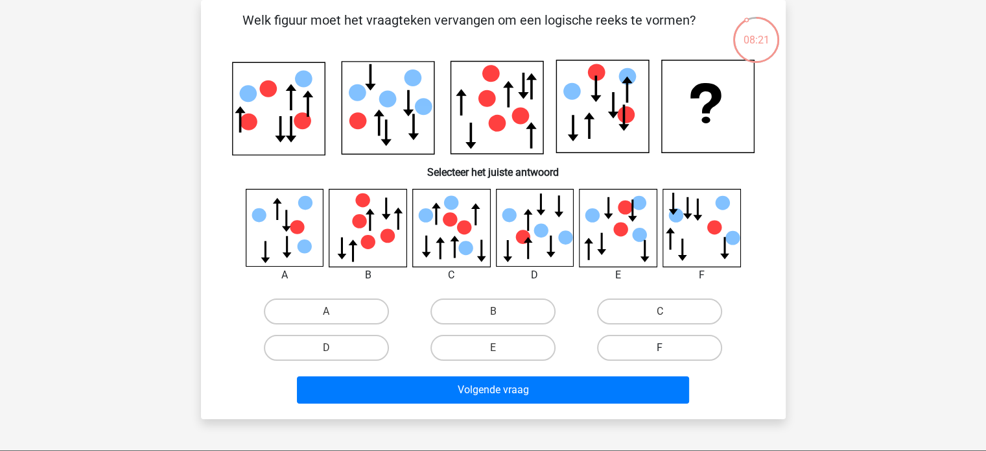
click at [667, 339] on label "F" at bounding box center [659, 348] width 125 height 26
click at [667, 348] on input "F" at bounding box center [664, 352] width 8 height 8
radio input "true"
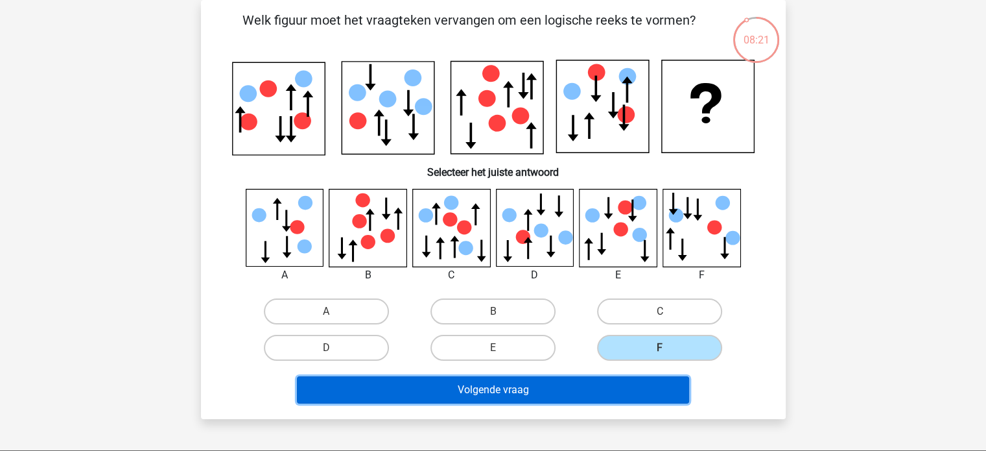
click at [600, 386] on button "Volgende vraag" at bounding box center [493, 389] width 392 height 27
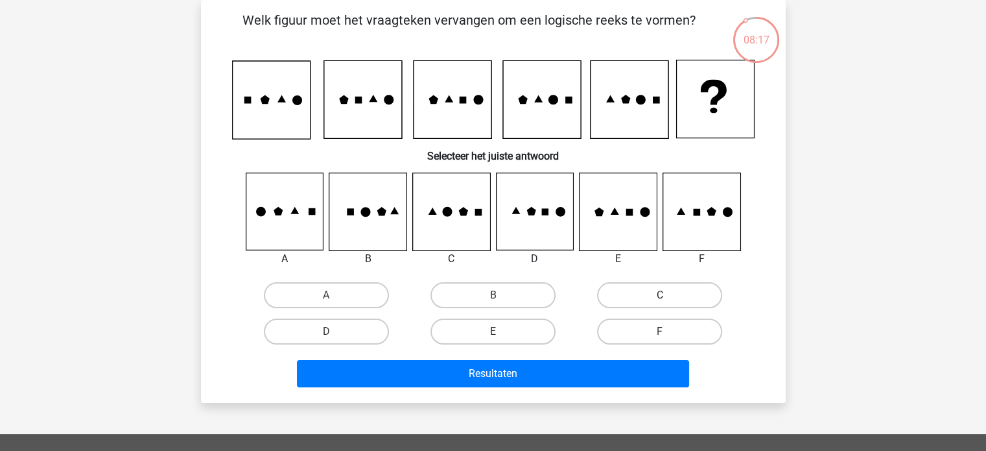
click at [615, 293] on label "C" at bounding box center [659, 295] width 125 height 26
click at [660, 295] on input "C" at bounding box center [664, 299] width 8 height 8
radio input "true"
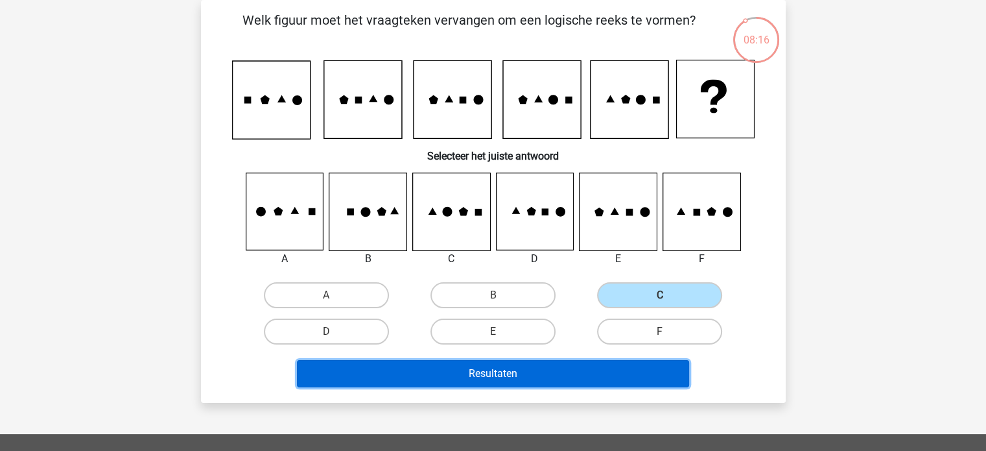
click at [485, 361] on button "Resultaten" at bounding box center [493, 373] width 392 height 27
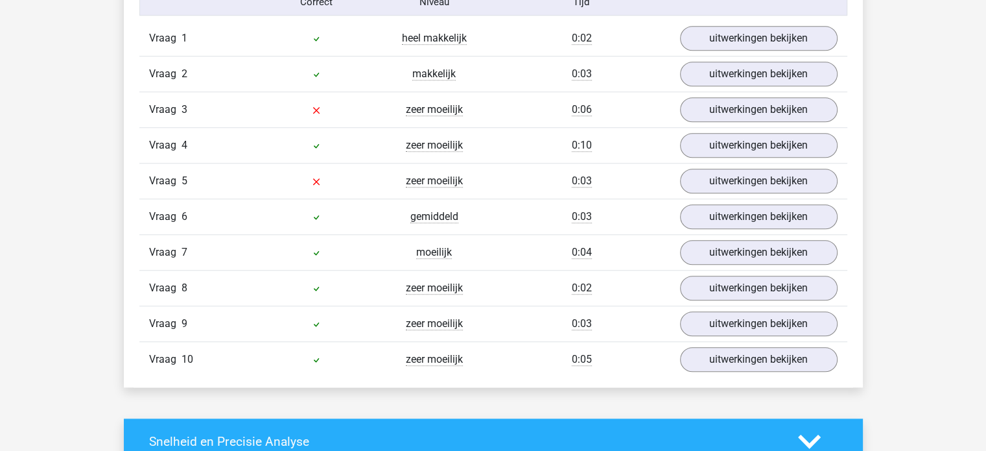
scroll to position [1037, 0]
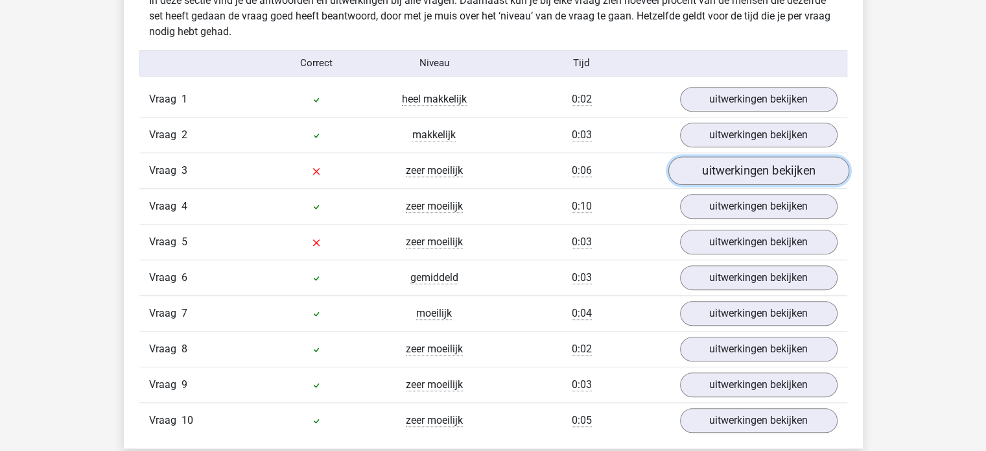
click at [771, 166] on link "uitwerkingen bekijken" at bounding box center [758, 170] width 181 height 29
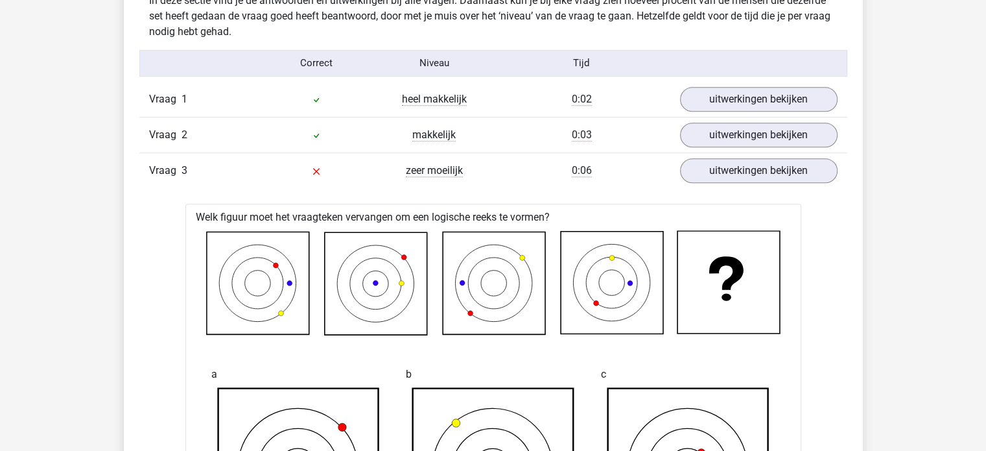
click at [755, 182] on div "Vraag 3 zeer moeilijk 0:06 uitwerkingen bekijken" at bounding box center [493, 170] width 708 height 36
click at [757, 176] on link "uitwerkingen bekijken" at bounding box center [758, 170] width 181 height 29
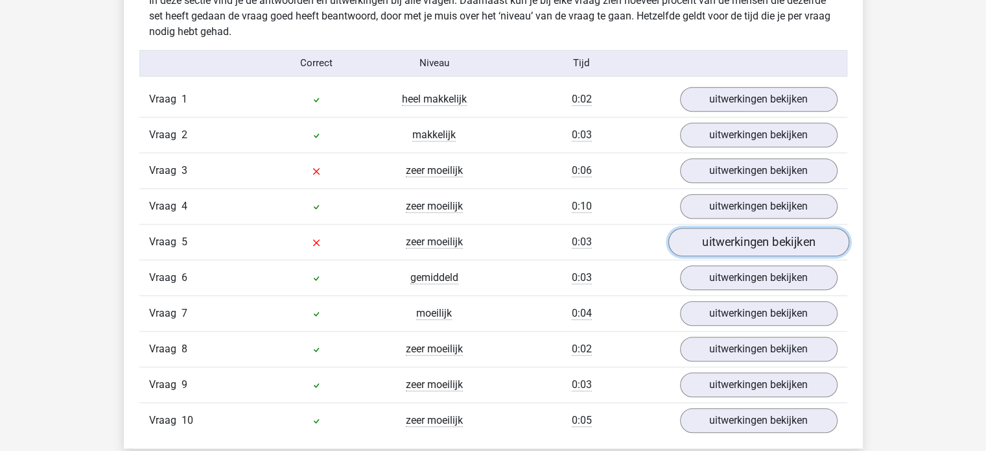
click at [746, 241] on link "uitwerkingen bekijken" at bounding box center [758, 242] width 181 height 29
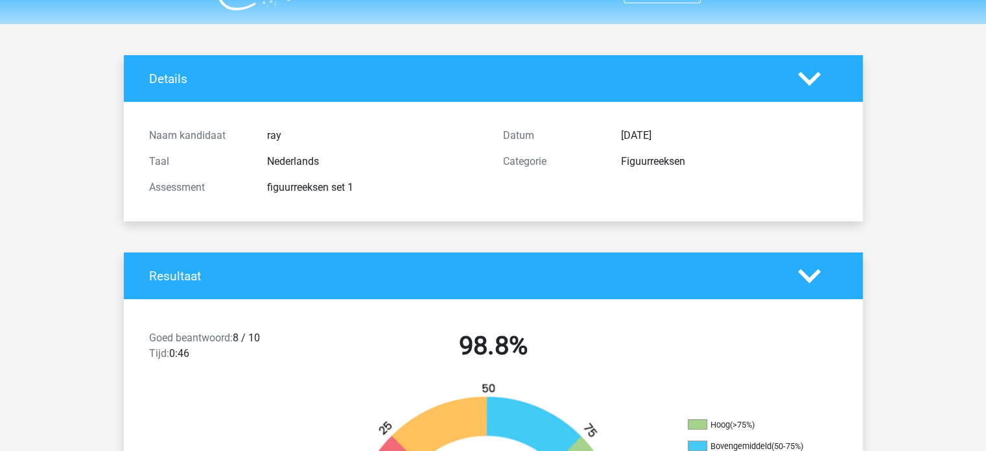
scroll to position [0, 0]
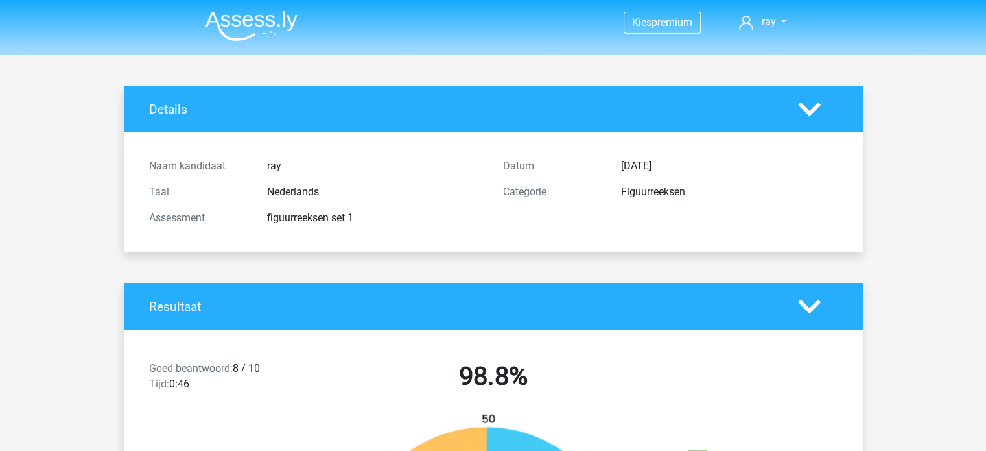
click at [240, 18] on img at bounding box center [252, 25] width 92 height 30
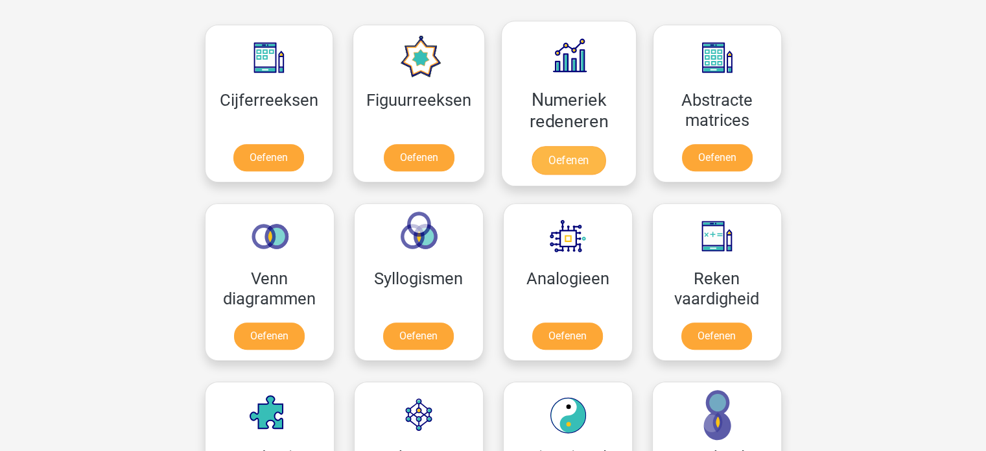
scroll to position [519, 0]
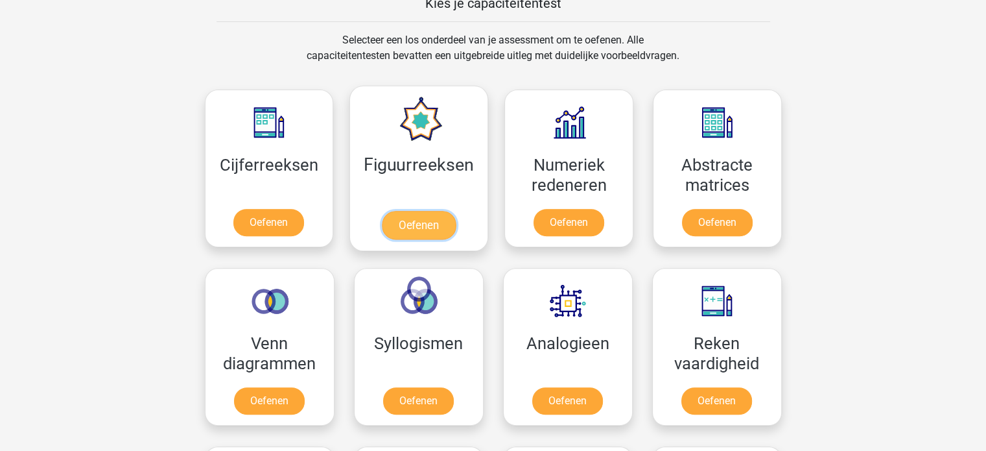
click at [438, 220] on link "Oefenen" at bounding box center [419, 225] width 74 height 29
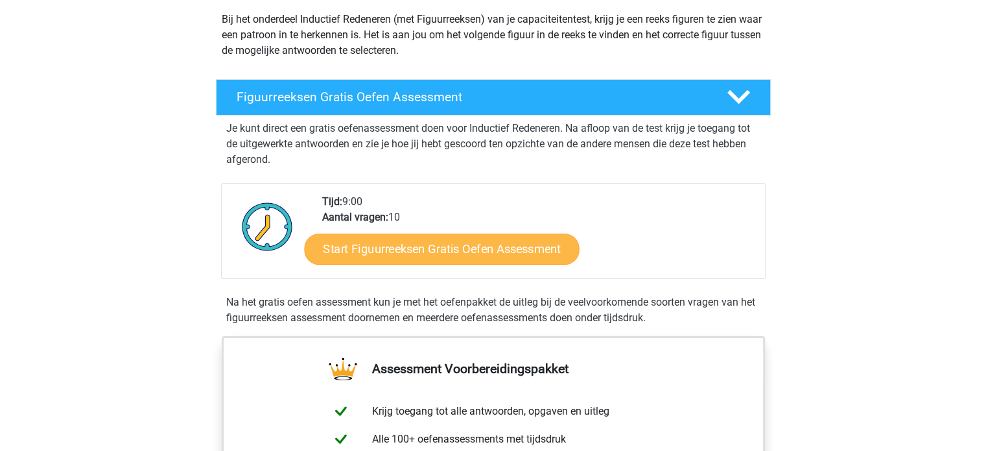
scroll to position [130, 0]
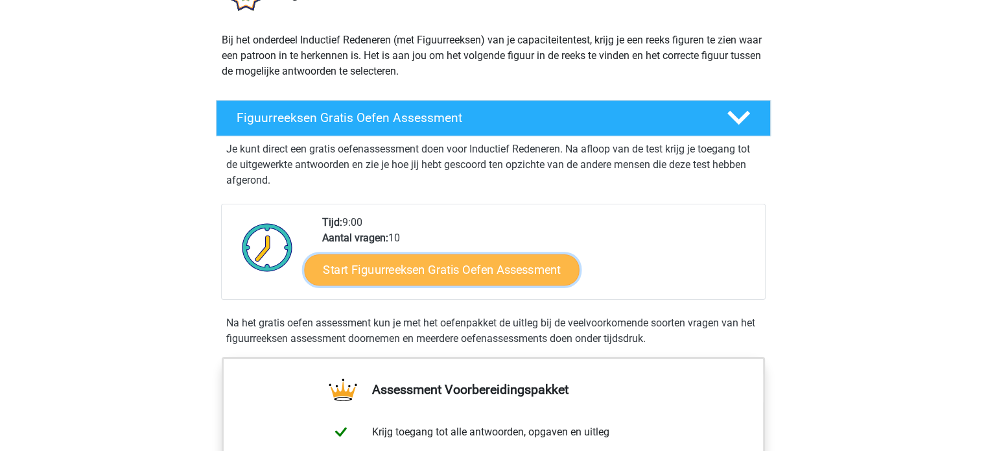
click at [490, 272] on link "Start Figuurreeksen Gratis Oefen Assessment" at bounding box center [441, 269] width 275 height 31
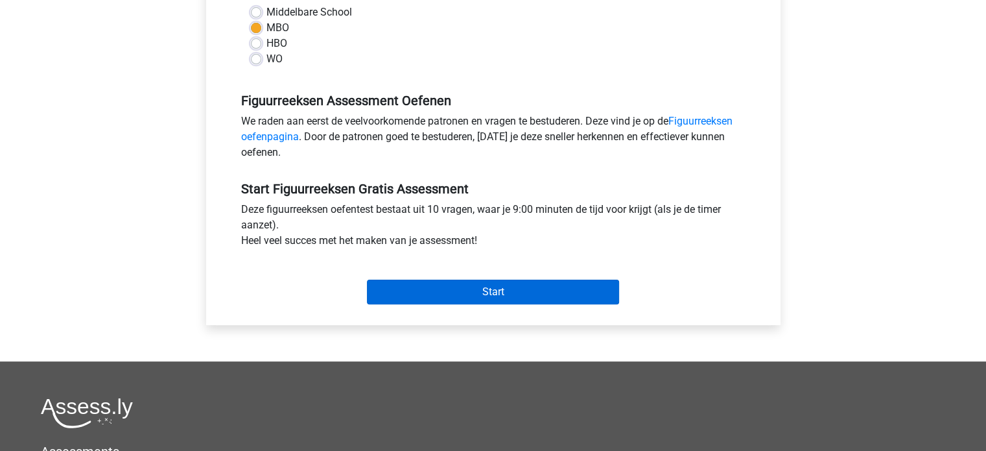
scroll to position [324, 0]
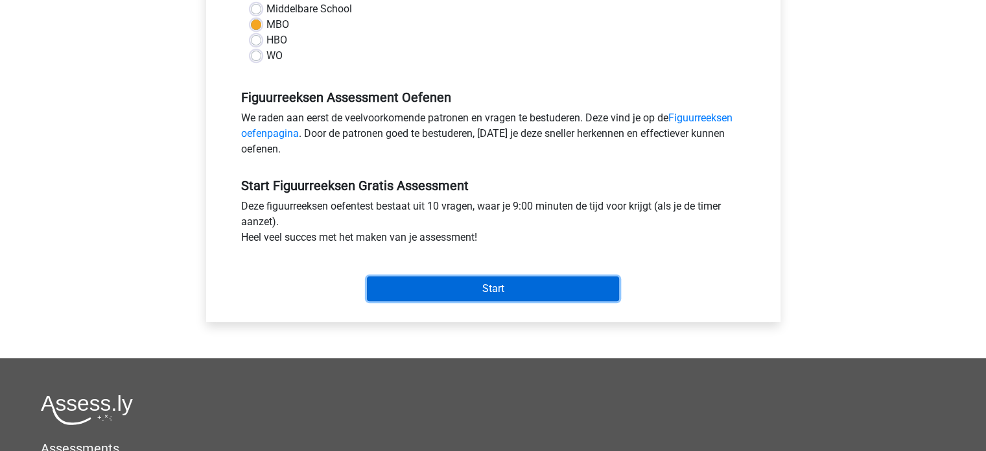
click at [495, 286] on input "Start" at bounding box center [493, 288] width 252 height 25
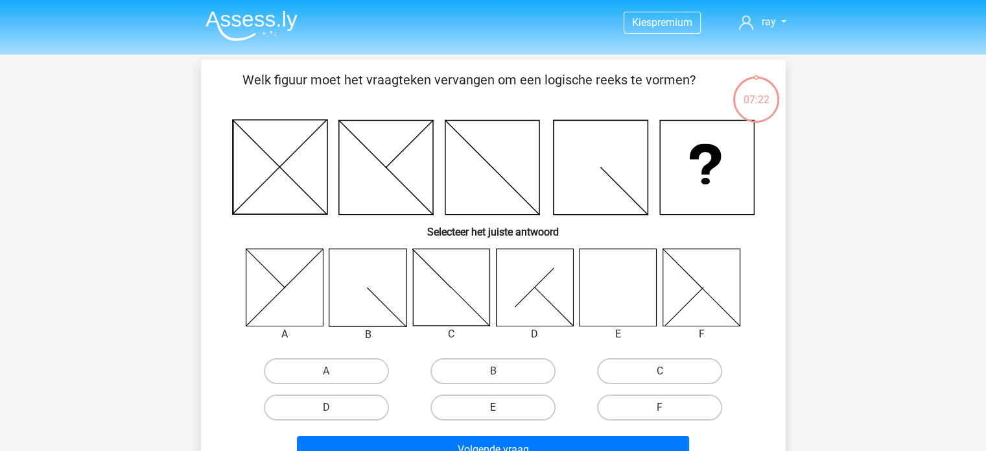
click at [244, 27] on img at bounding box center [252, 25] width 92 height 30
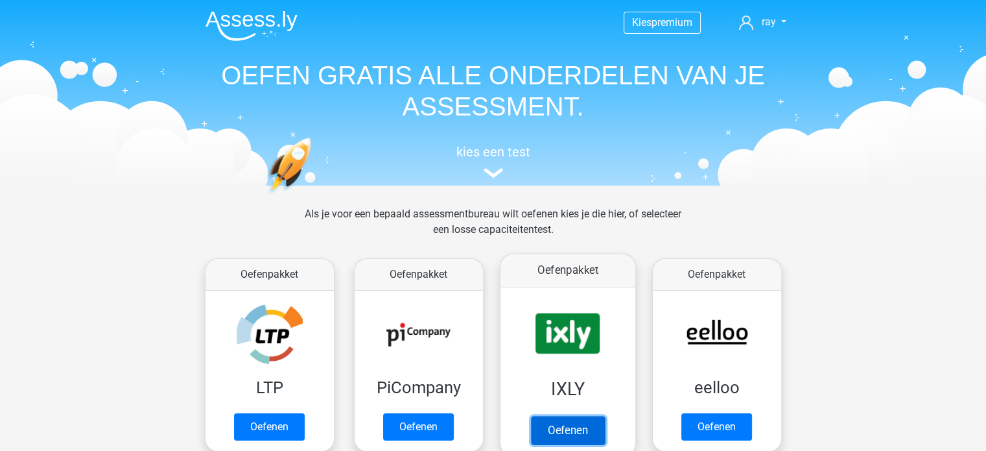
click at [586, 416] on link "Oefenen" at bounding box center [567, 430] width 74 height 29
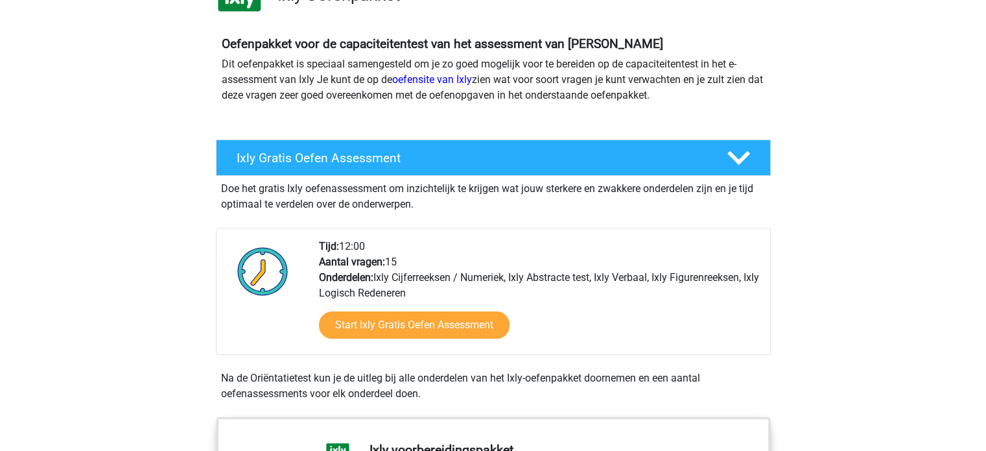
scroll to position [130, 0]
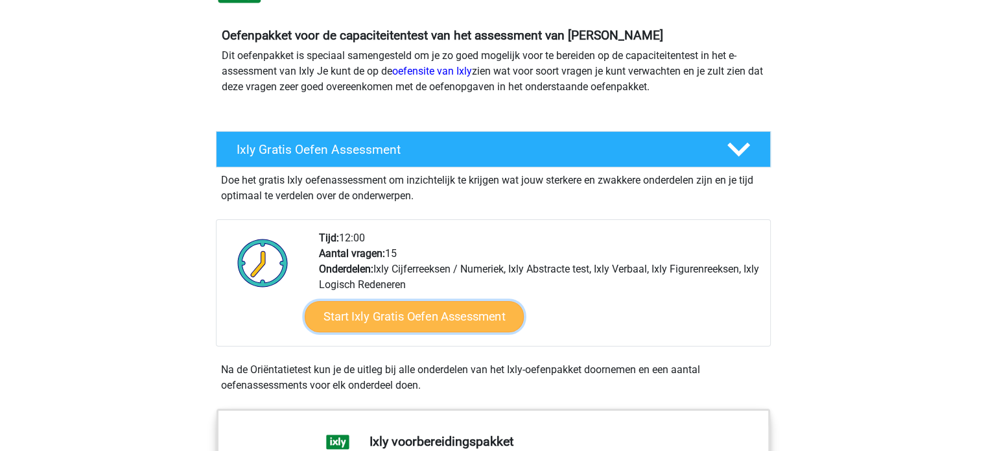
click at [444, 313] on link "Start Ixly Gratis Oefen Assessment" at bounding box center [413, 316] width 219 height 31
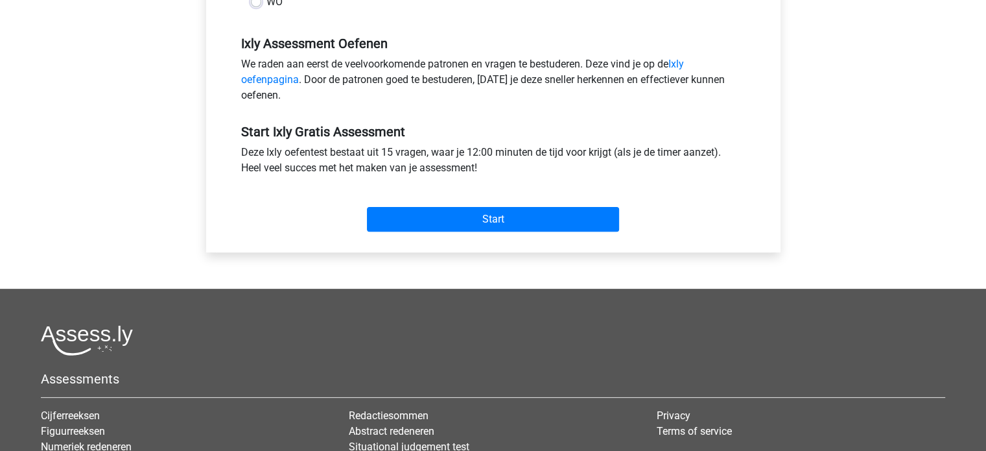
scroll to position [389, 0]
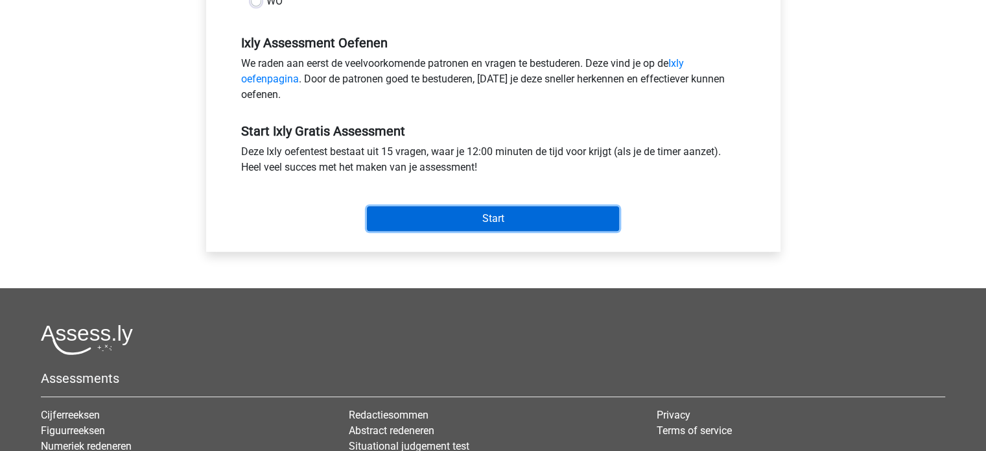
click at [504, 214] on input "Start" at bounding box center [493, 218] width 252 height 25
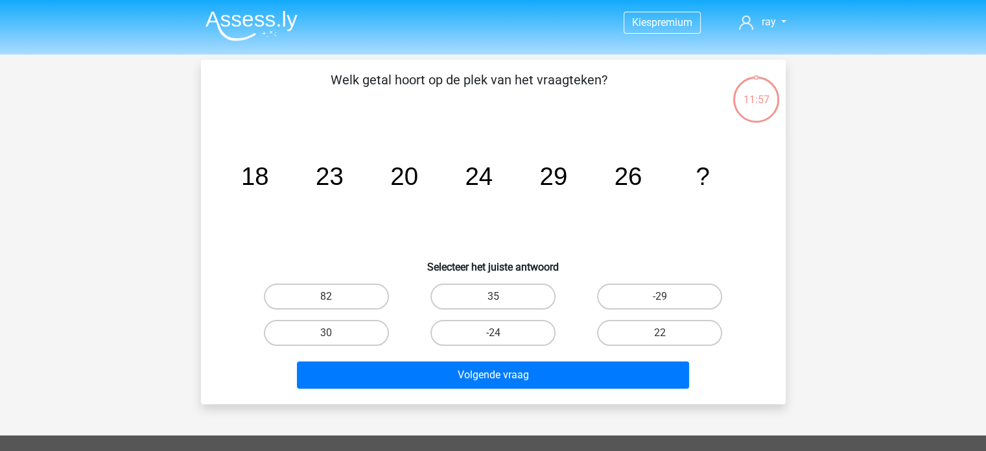
click at [252, 23] on img at bounding box center [252, 25] width 92 height 30
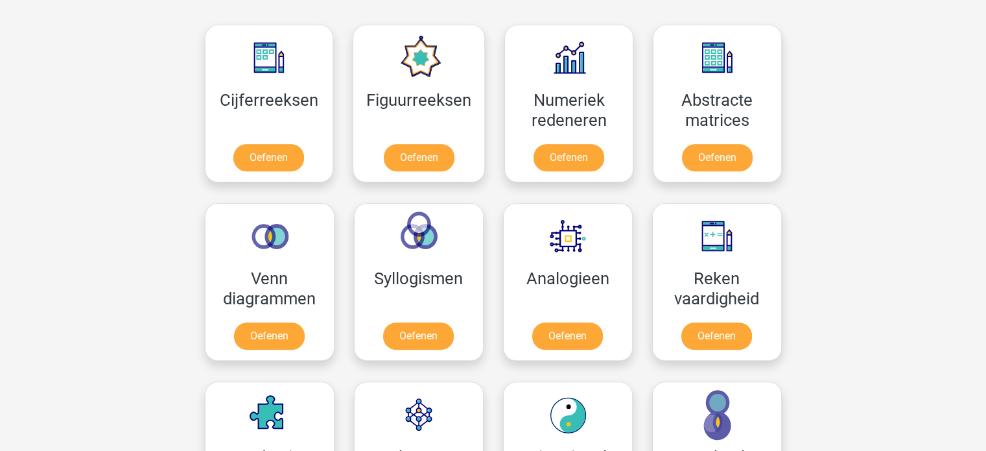
scroll to position [519, 0]
